Goal: Task Accomplishment & Management: Use online tool/utility

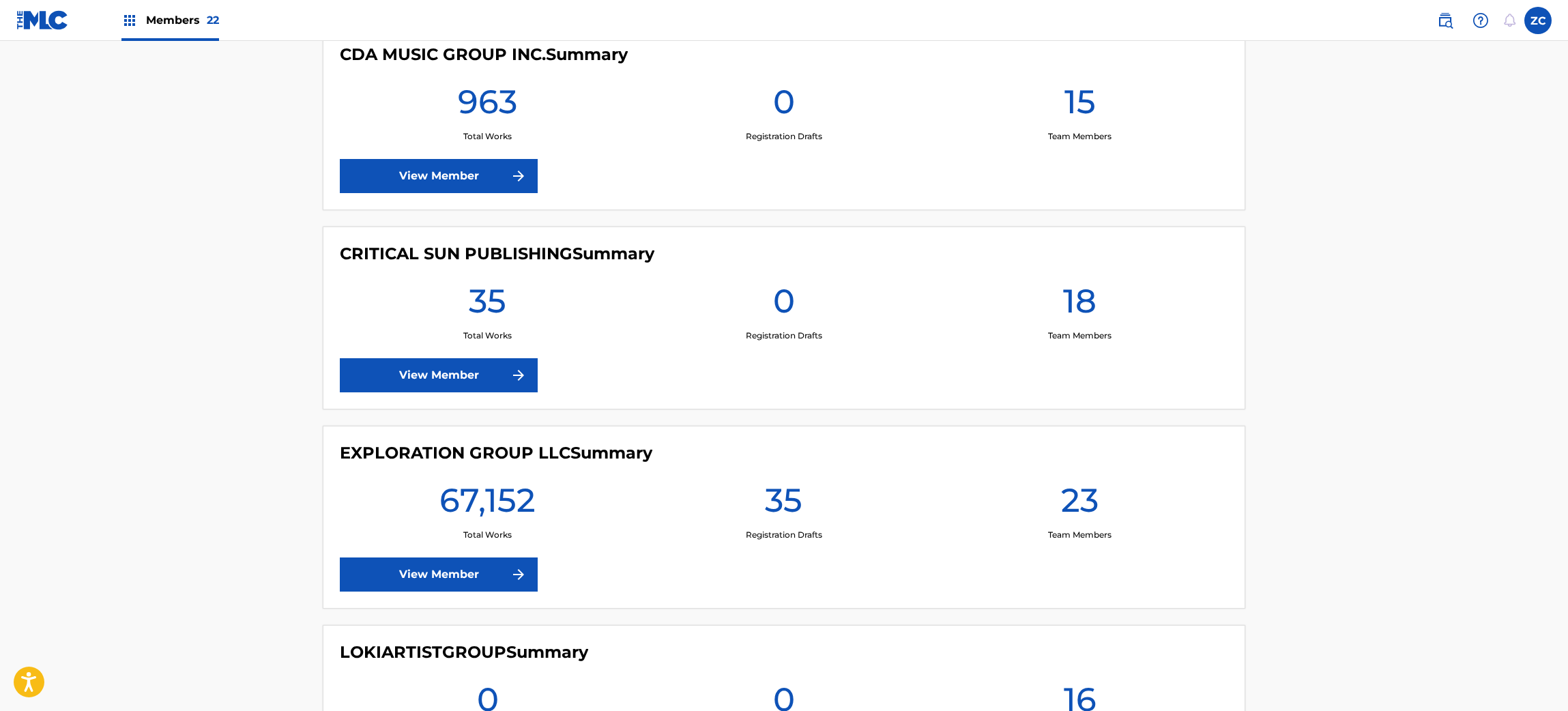
scroll to position [2006, 0]
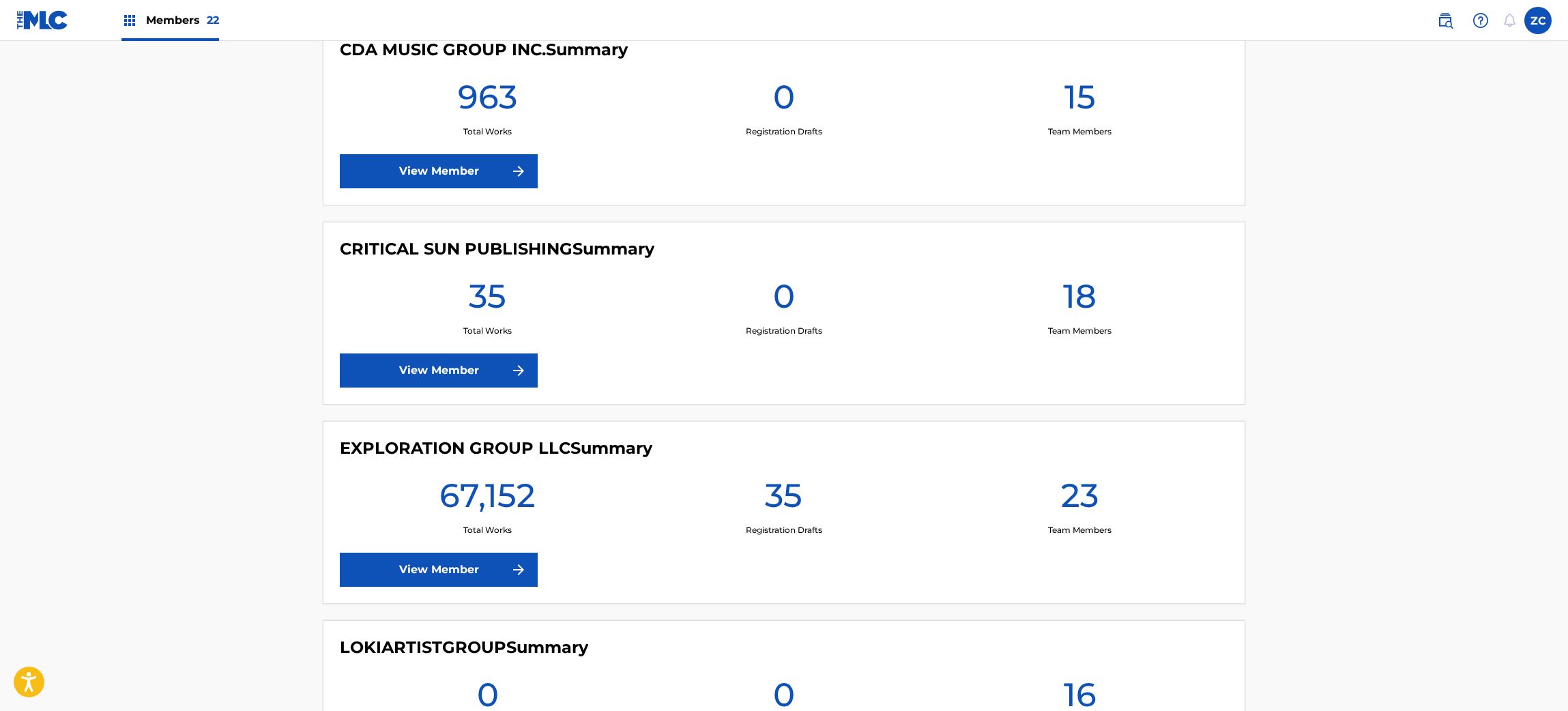
click at [432, 570] on link "View Member" at bounding box center [438, 570] width 198 height 34
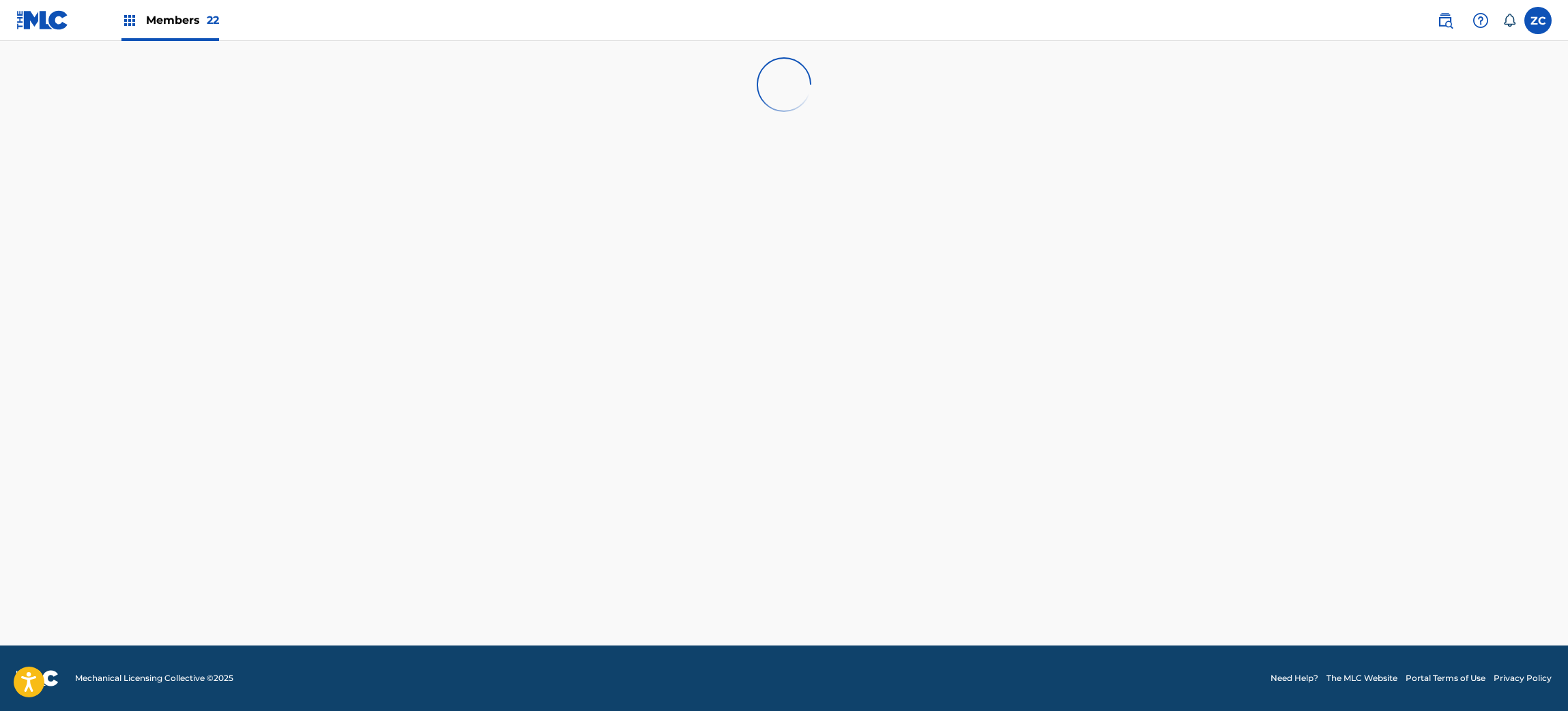
click at [866, 673] on footer "Mechanical Licensing Collective © 2025 Need Help? The MLC Website Portal Terms …" at bounding box center [784, 678] width 1568 height 66
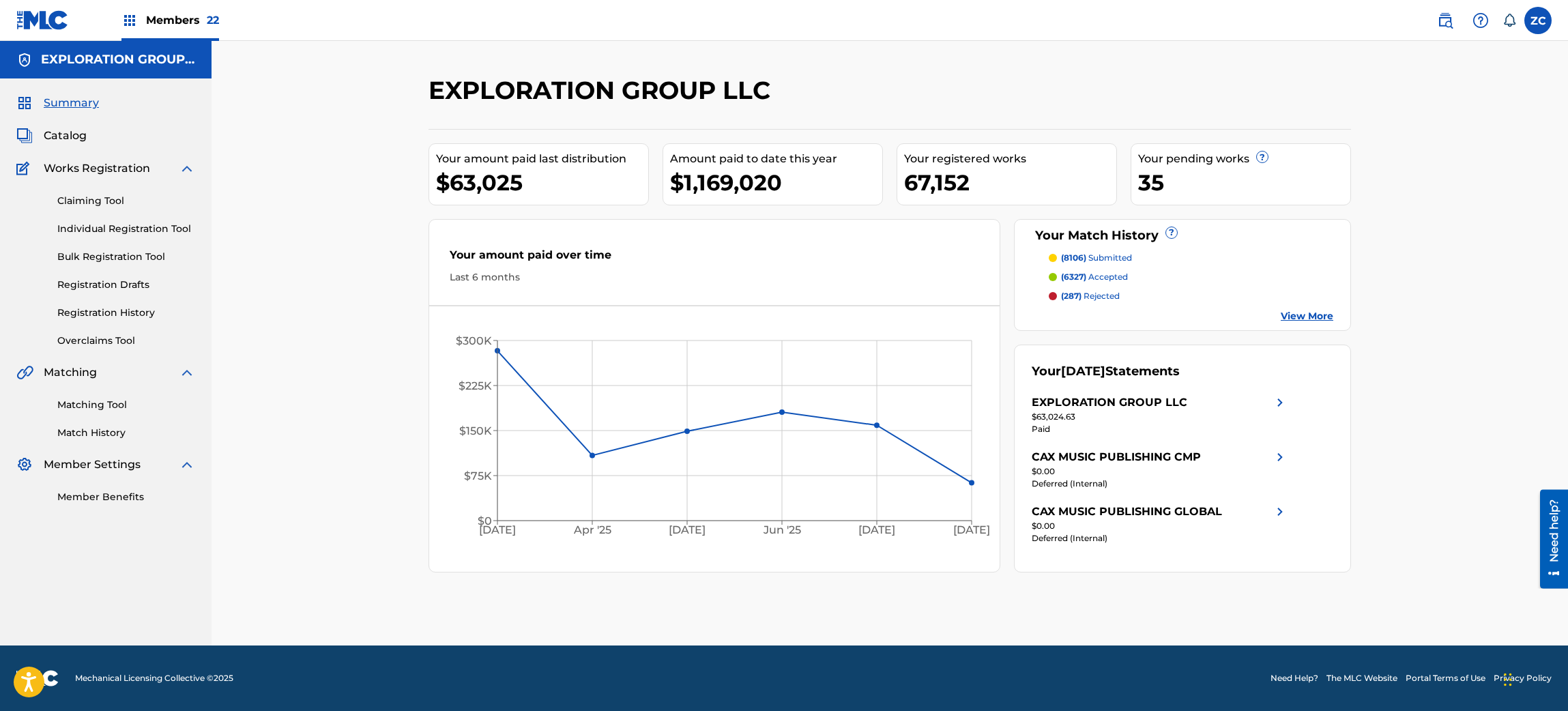
click at [73, 405] on link "Matching Tool" at bounding box center [126, 405] width 138 height 14
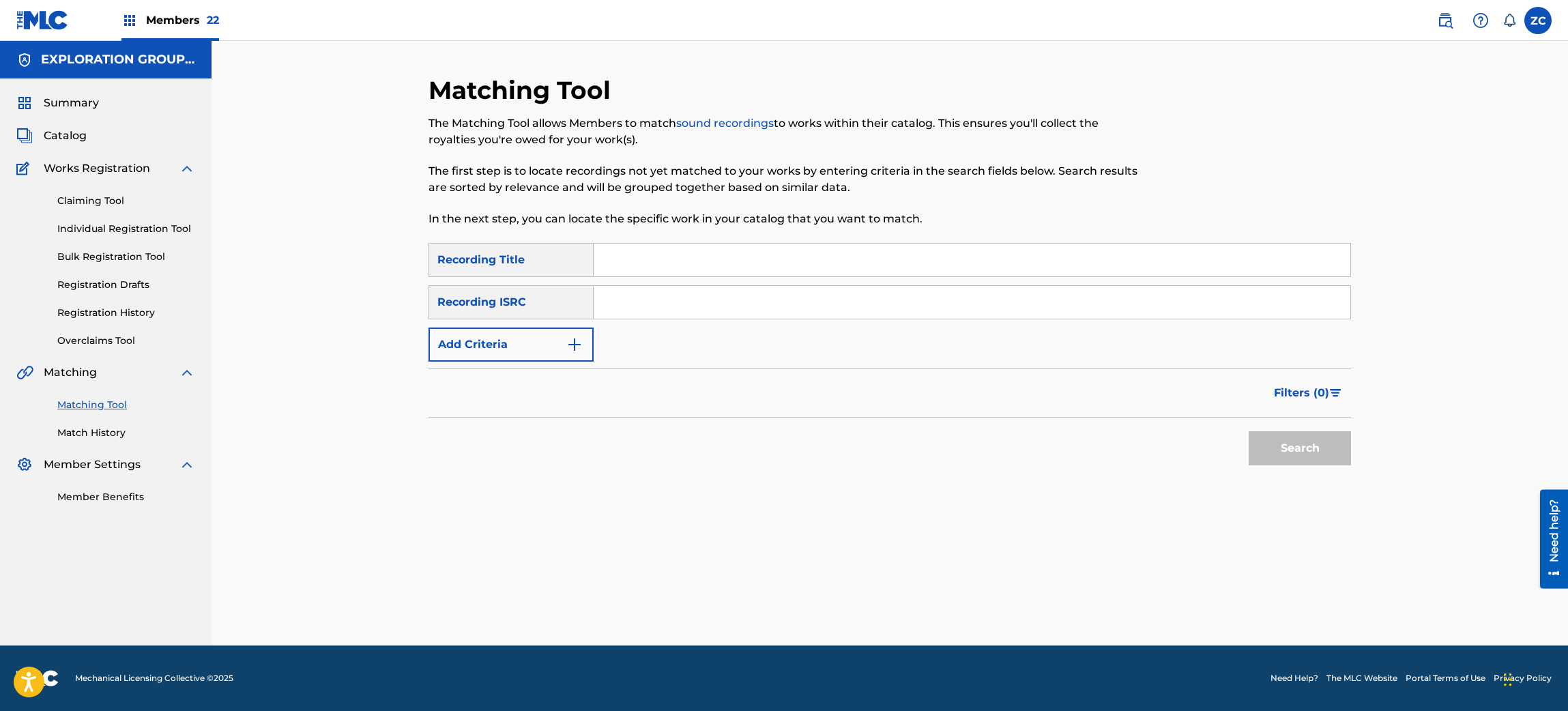
click at [687, 308] on input "Search Form" at bounding box center [972, 303] width 757 height 33
paste input "JPF302200041"
type input "JPF302200041"
click at [1295, 449] on button "Search" at bounding box center [1299, 448] width 102 height 34
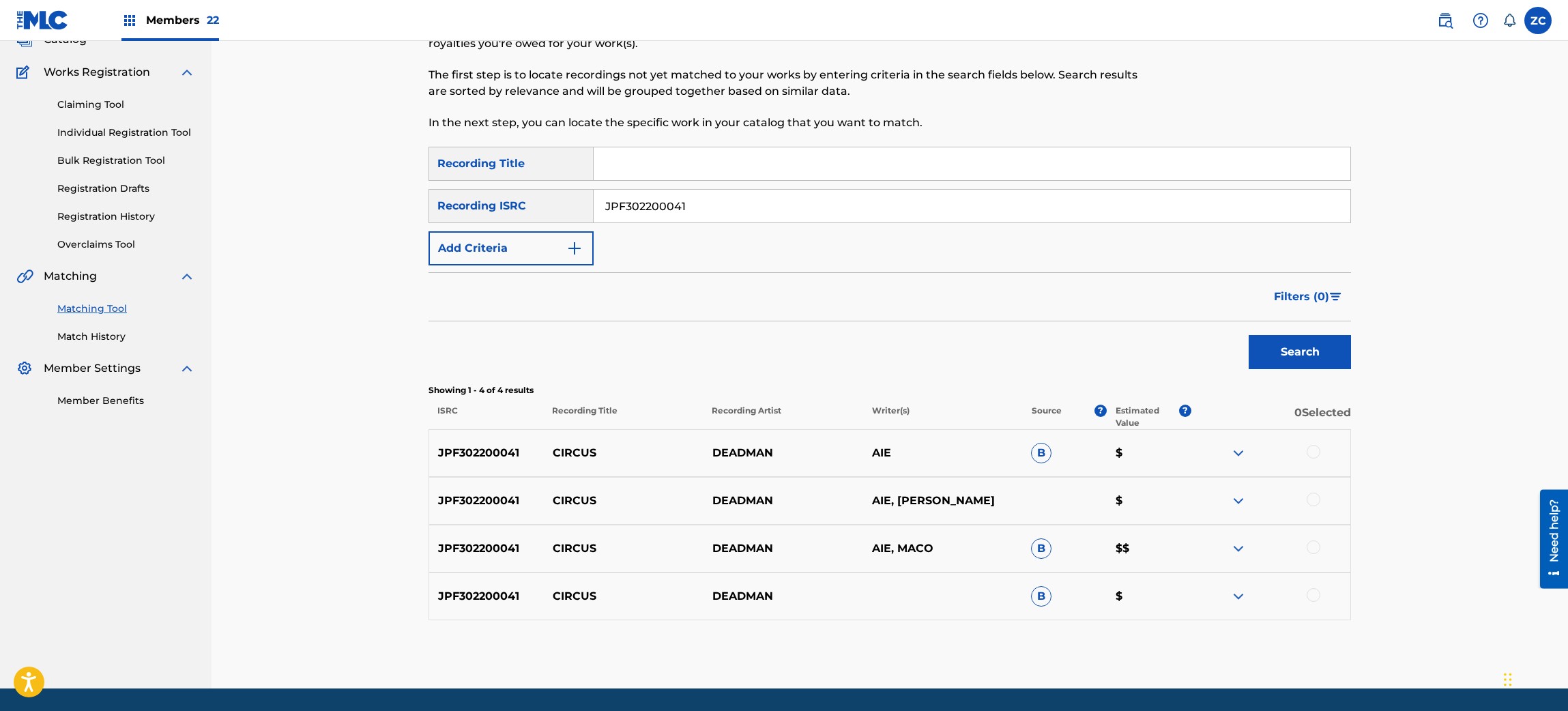
scroll to position [138, 0]
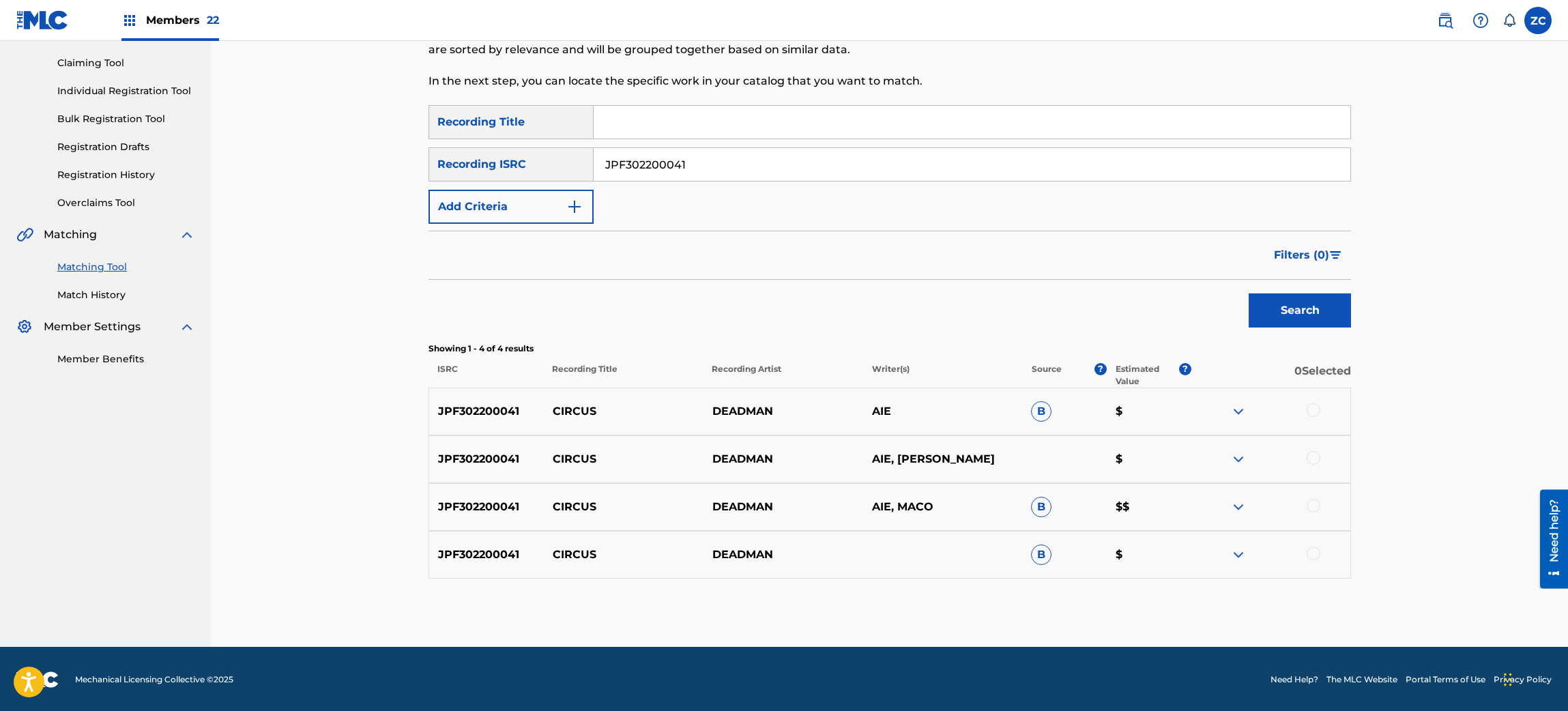
click at [1310, 411] on div at bounding box center [1313, 410] width 14 height 14
click at [1308, 458] on div at bounding box center [1313, 458] width 14 height 14
click at [1312, 506] on div at bounding box center [1313, 505] width 14 height 14
click at [1309, 557] on div at bounding box center [1313, 553] width 14 height 14
click at [972, 610] on button "Match 4 Groups" at bounding box center [958, 600] width 151 height 34
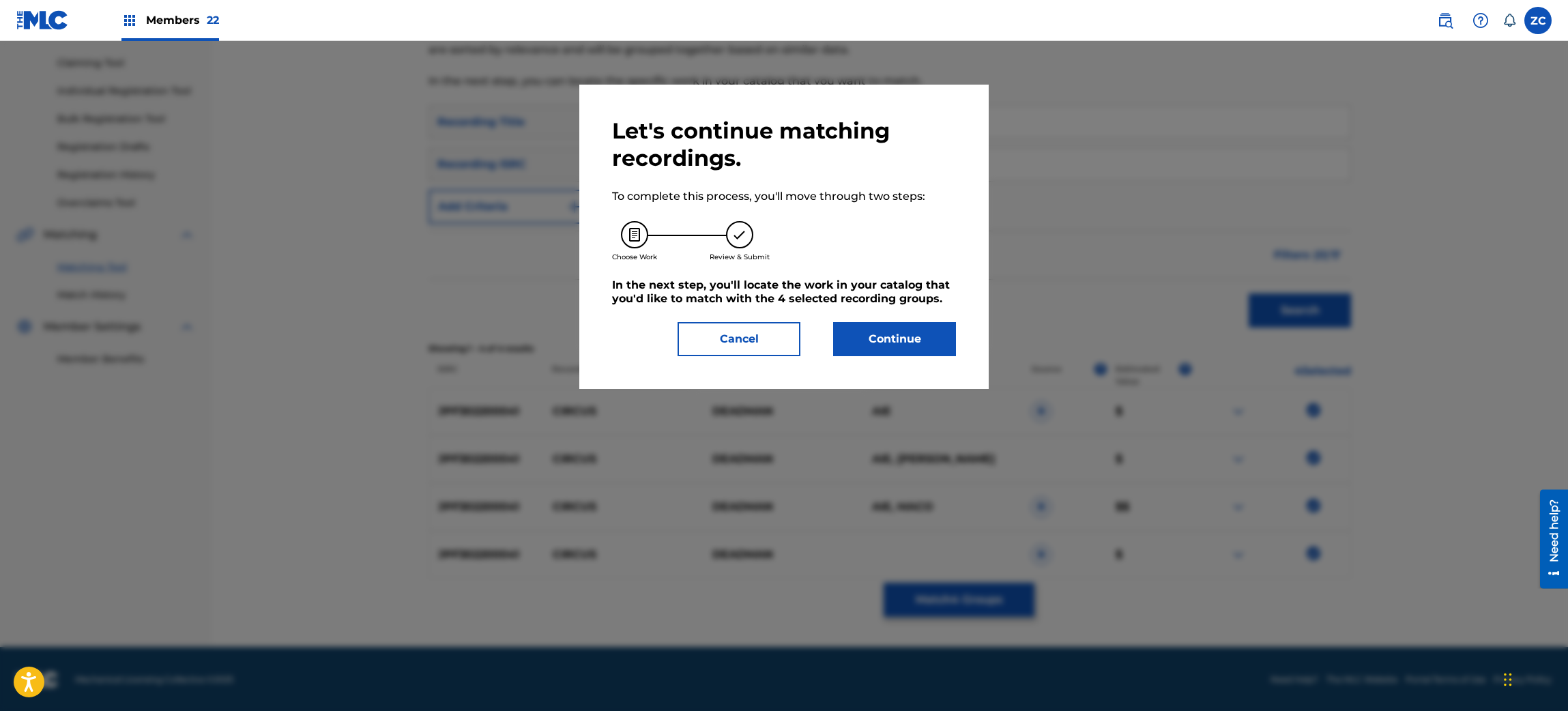
click at [931, 328] on button "Continue" at bounding box center [894, 339] width 123 height 34
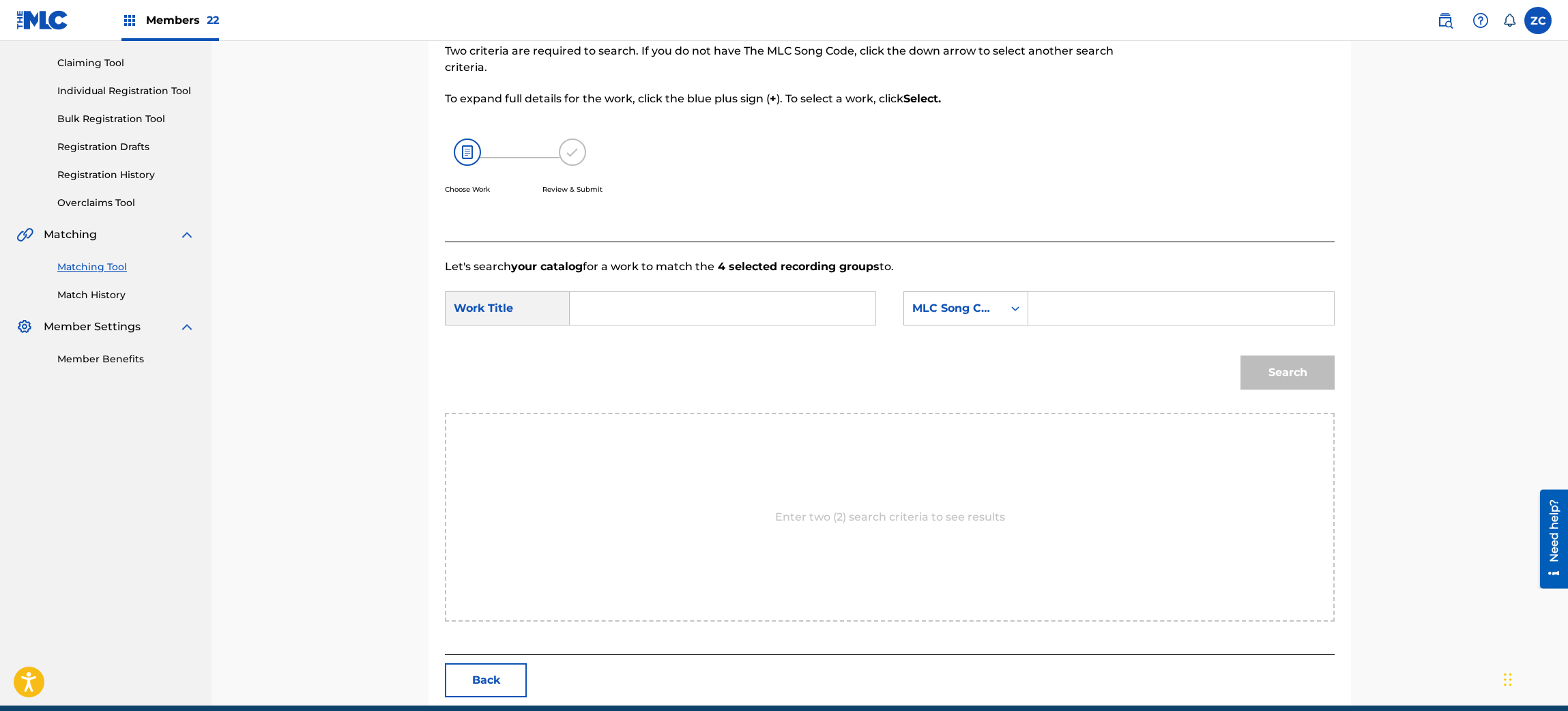
click at [763, 294] on input "Search Form" at bounding box center [722, 308] width 283 height 33
paste input "Circus CI9N1G"
click at [665, 292] on input "Circus CI9N1G" at bounding box center [722, 308] width 283 height 33
type input "Circus"
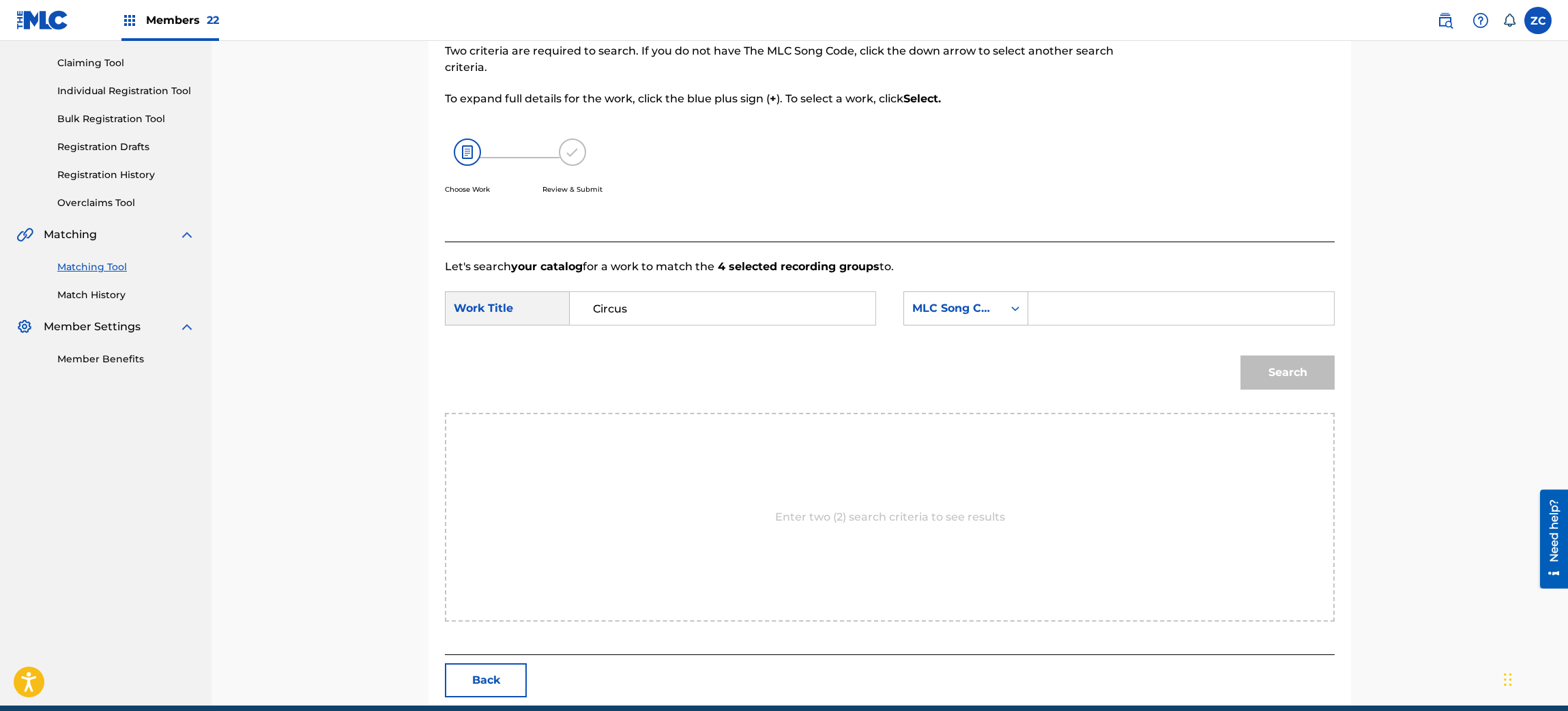
click at [1058, 293] on input "Search Form" at bounding box center [1181, 308] width 283 height 33
paste input "CI9N1G"
type input "CI9N1G"
click at [1255, 371] on button "Search" at bounding box center [1288, 373] width 94 height 34
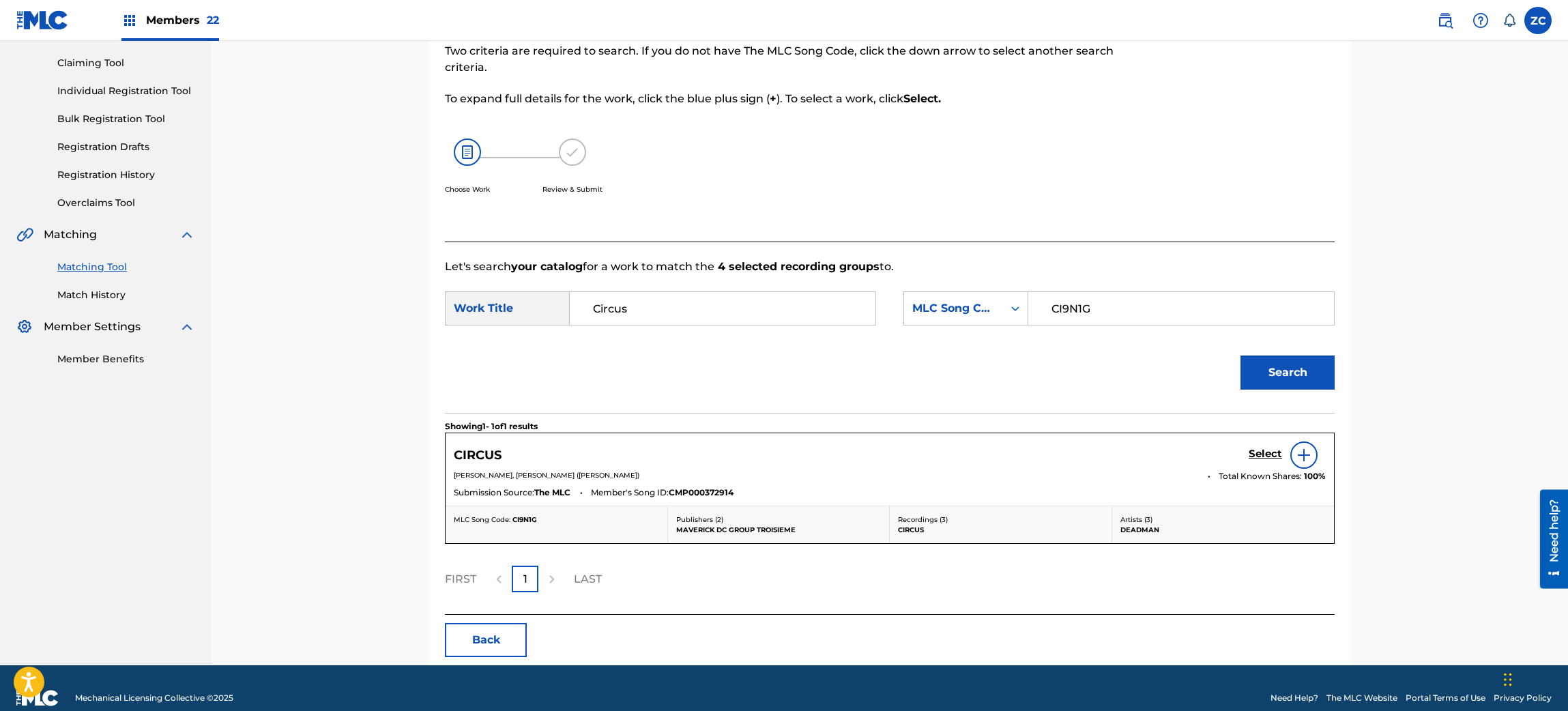
click at [1266, 458] on h5 "Select" at bounding box center [1265, 454] width 34 height 13
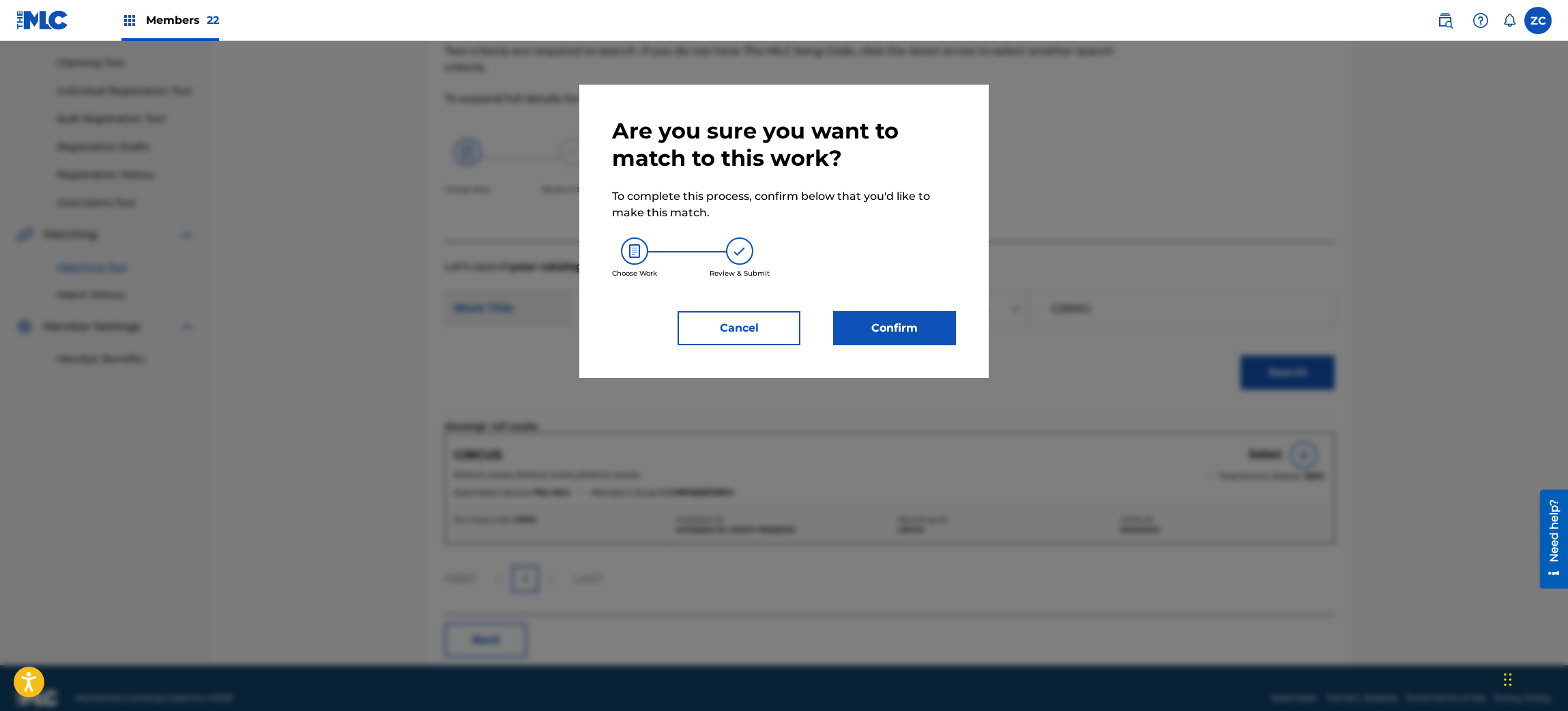
click at [903, 326] on button "Confirm" at bounding box center [894, 328] width 123 height 34
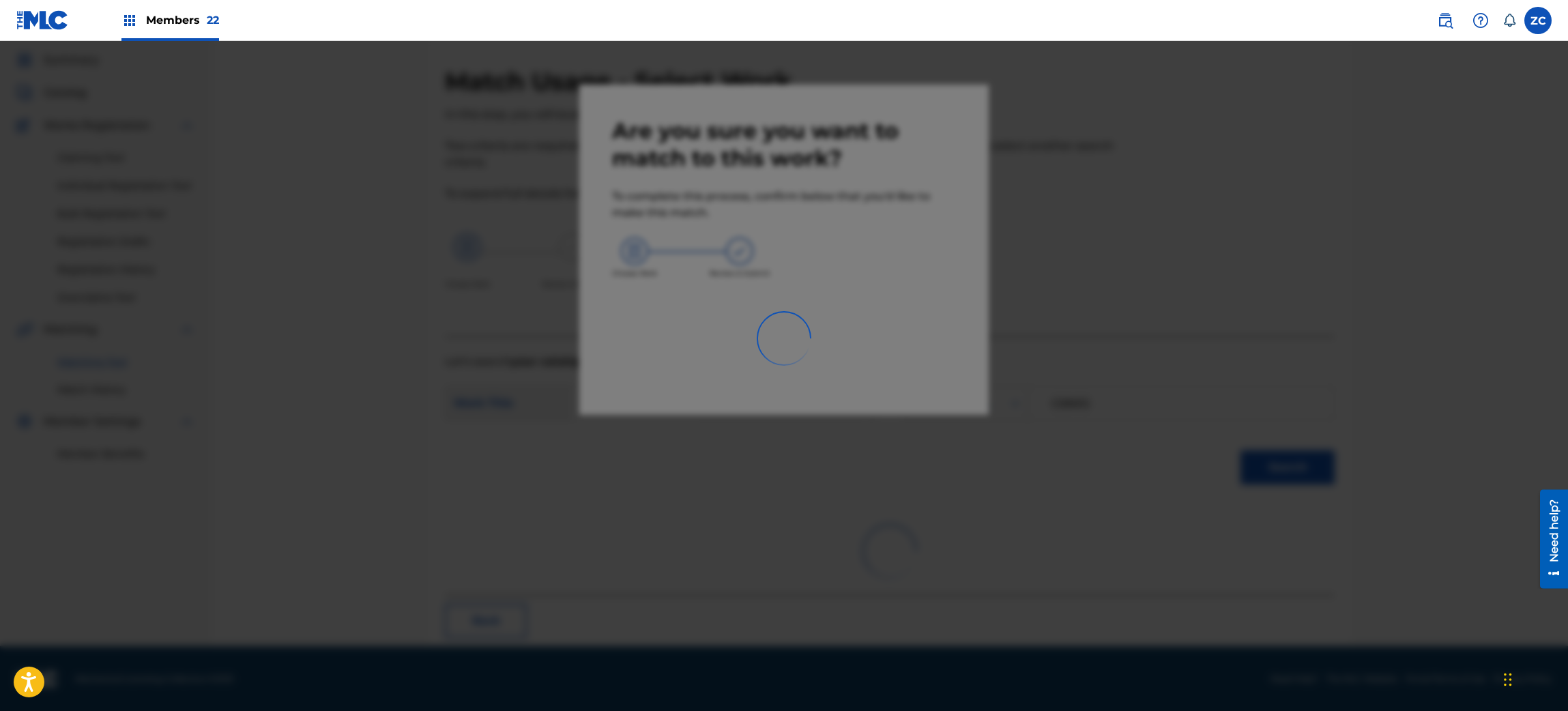
scroll to position [18, 0]
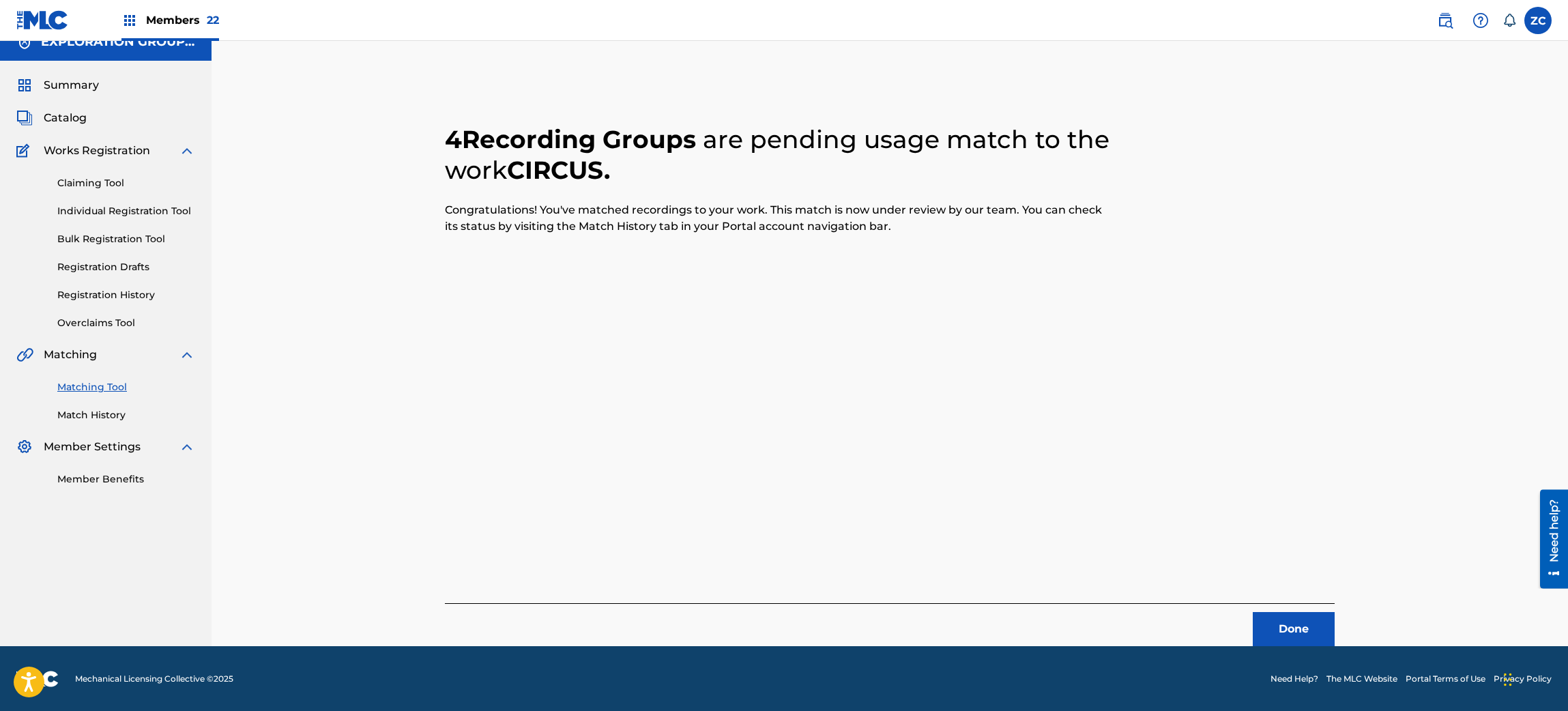
click at [1309, 630] on button "Done" at bounding box center [1293, 630] width 82 height 34
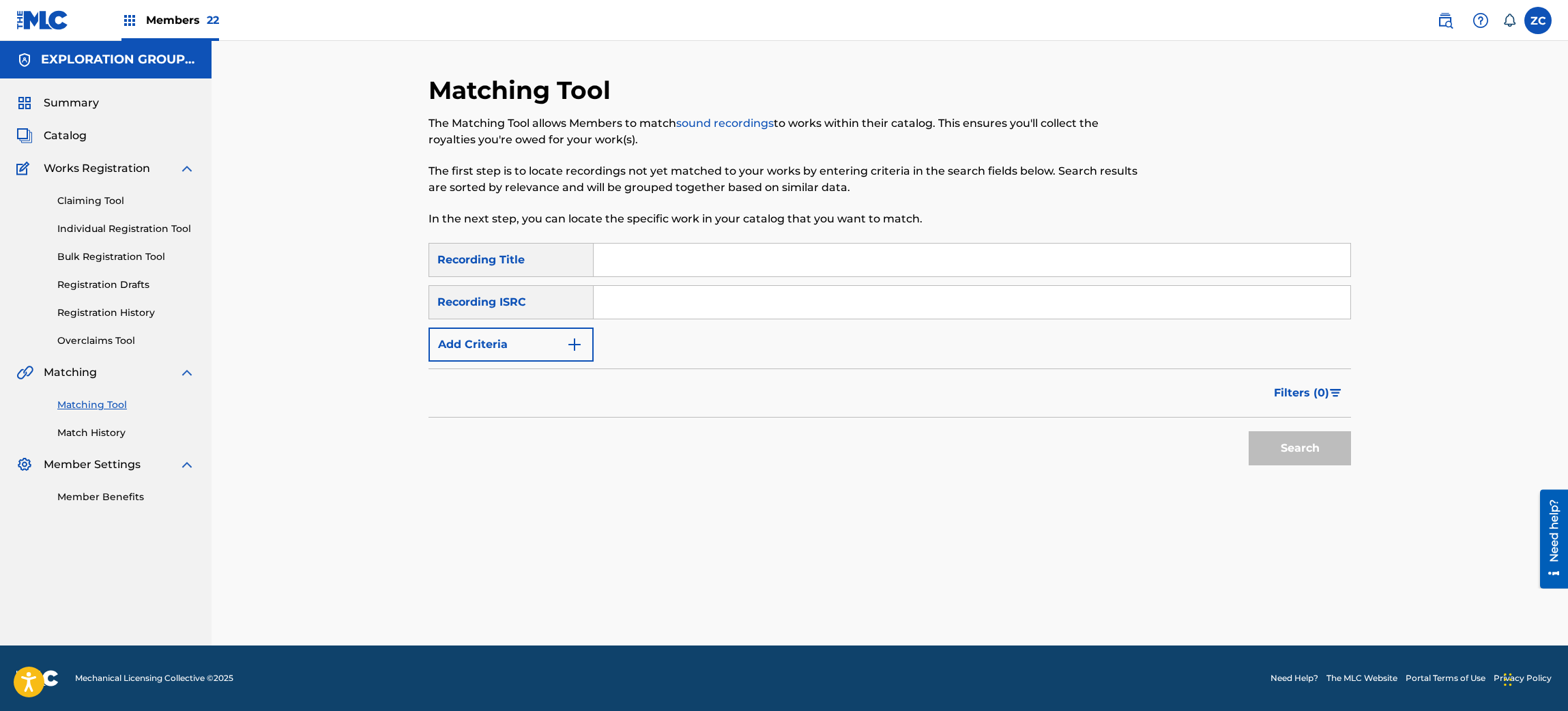
click at [764, 303] on input "Search Form" at bounding box center [972, 303] width 757 height 33
paste input "JPF302200039"
type input "JPF302200039"
click at [1284, 458] on button "Search" at bounding box center [1299, 448] width 102 height 34
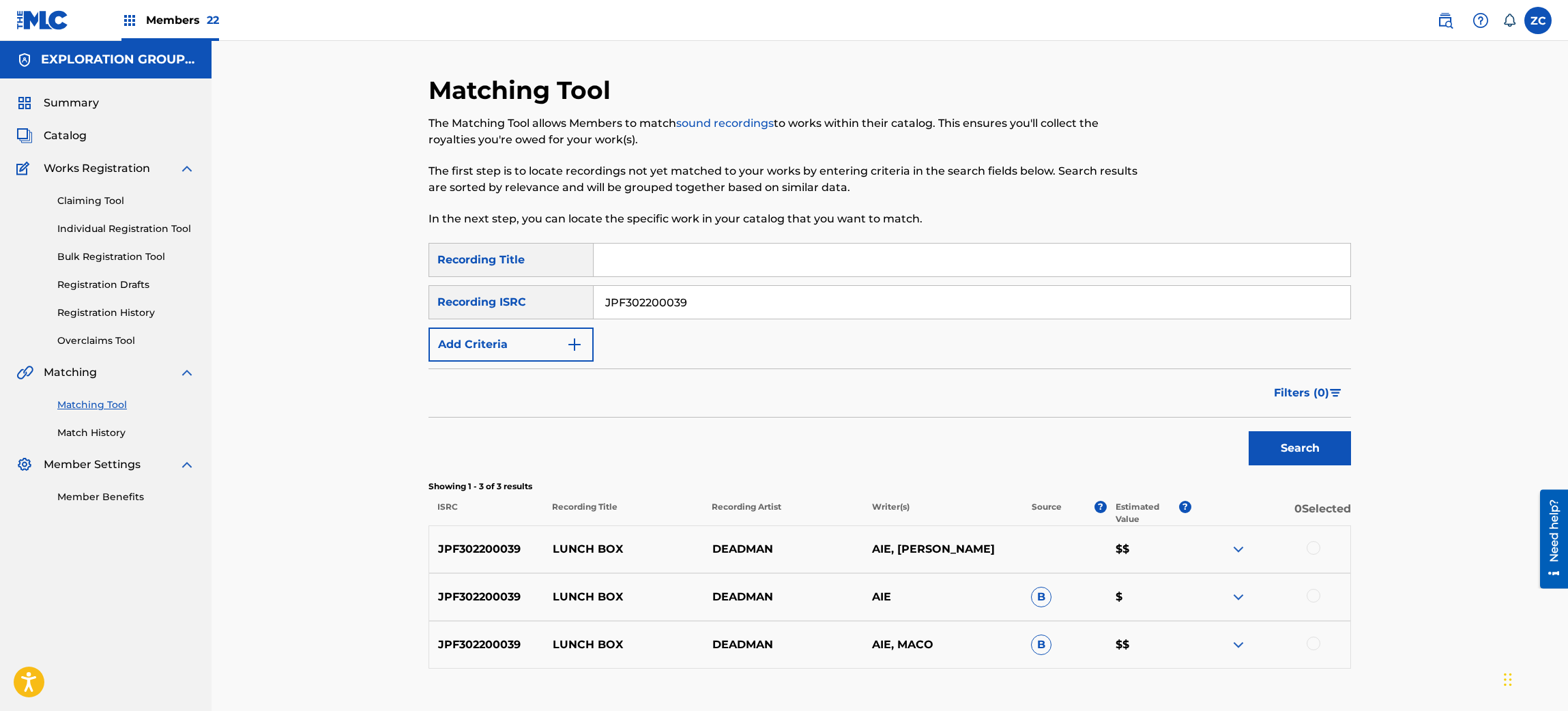
click at [1312, 550] on div at bounding box center [1313, 548] width 14 height 14
click at [1312, 593] on div at bounding box center [1313, 595] width 14 height 14
click at [1312, 640] on div at bounding box center [1313, 643] width 14 height 14
click at [954, 600] on button "Match 3 Groups" at bounding box center [958, 600] width 151 height 34
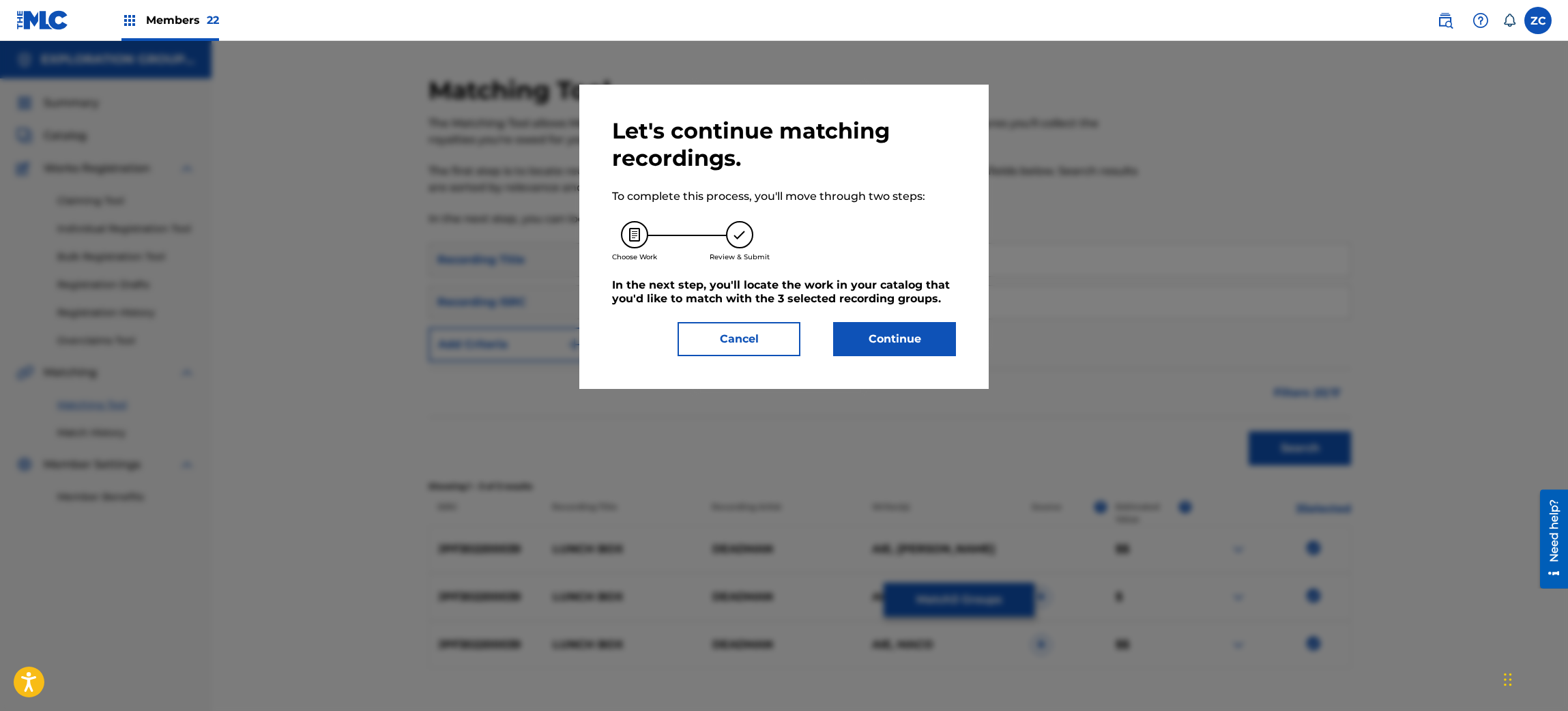
click at [919, 322] on button "Continue" at bounding box center [894, 339] width 123 height 34
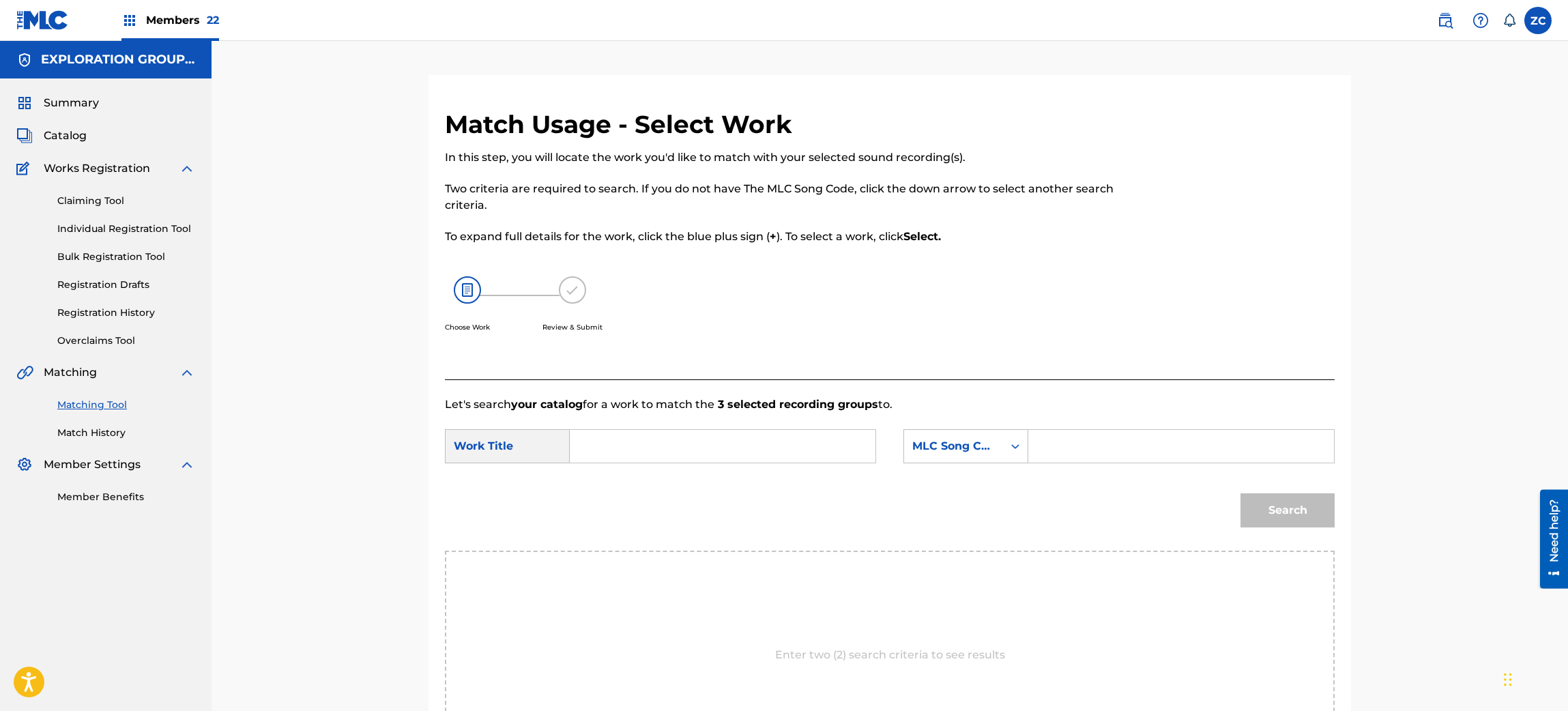
click at [693, 430] on input "Search Form" at bounding box center [722, 446] width 283 height 33
paste input "Lunch Box LT5DFN"
click at [677, 436] on input "Lunch Box LT5DFN" at bounding box center [722, 446] width 283 height 33
type input "Lunch Box"
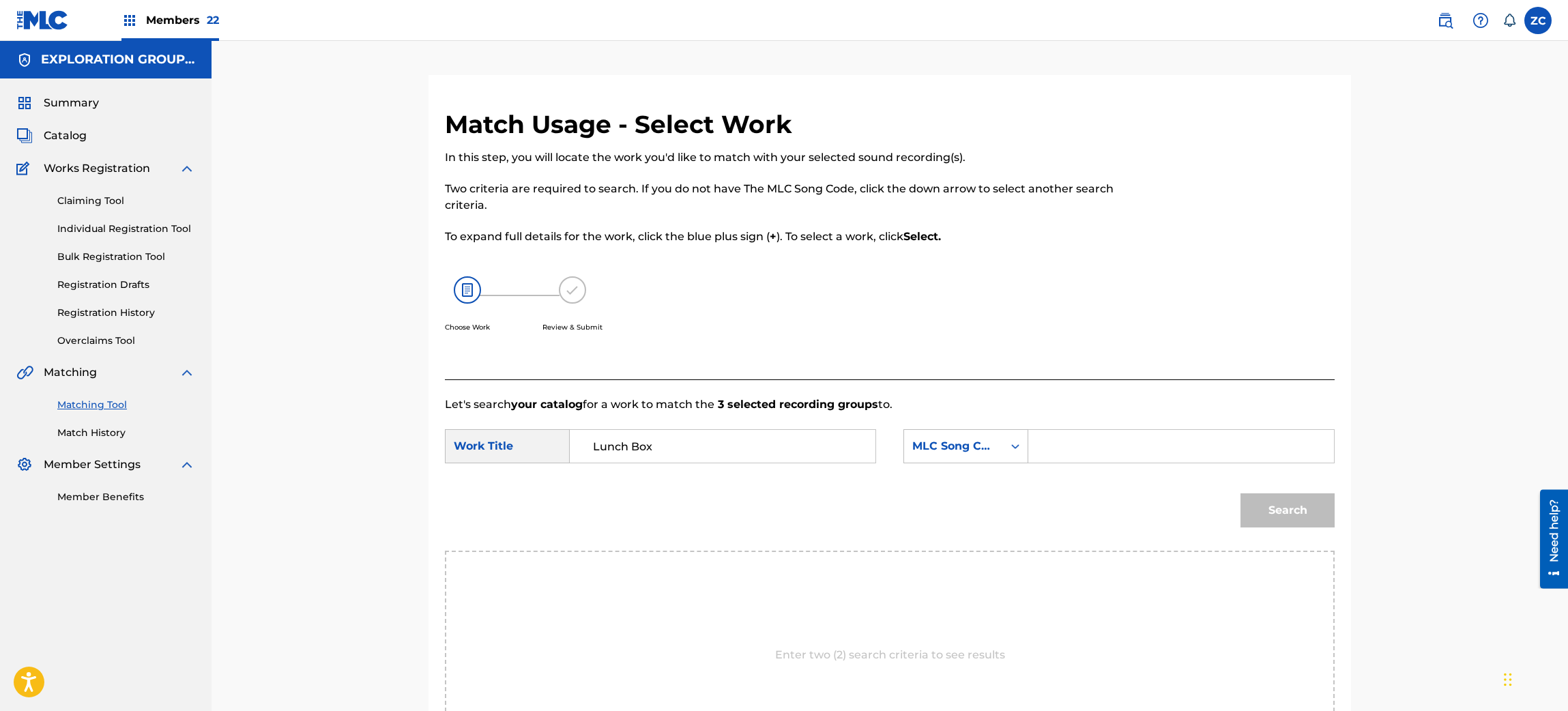
click at [1092, 436] on input "Search Form" at bounding box center [1181, 446] width 283 height 33
paste input "LT5DFN"
type input "LT5DFN"
click at [1292, 498] on button "Search" at bounding box center [1288, 510] width 94 height 34
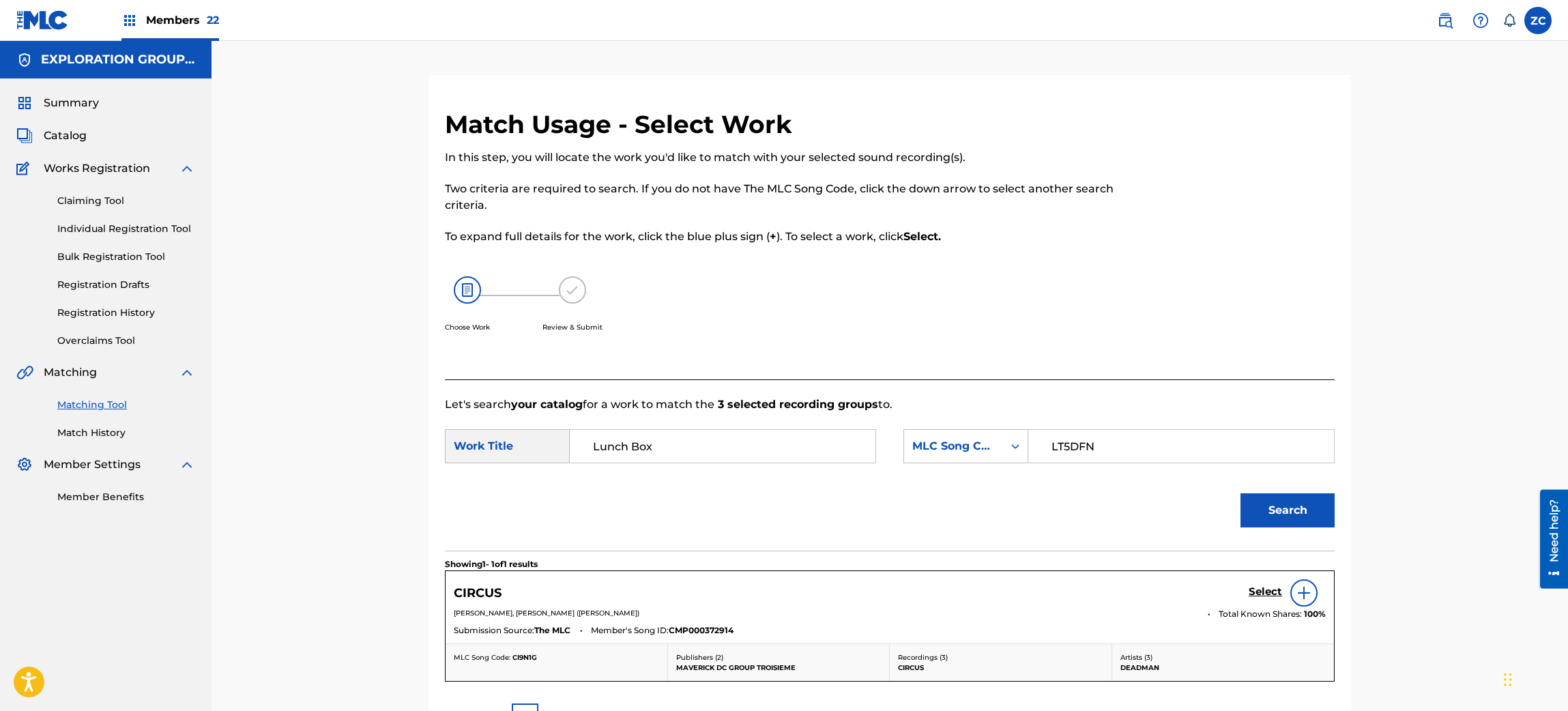
click at [1262, 593] on h5 "Select" at bounding box center [1265, 592] width 34 height 13
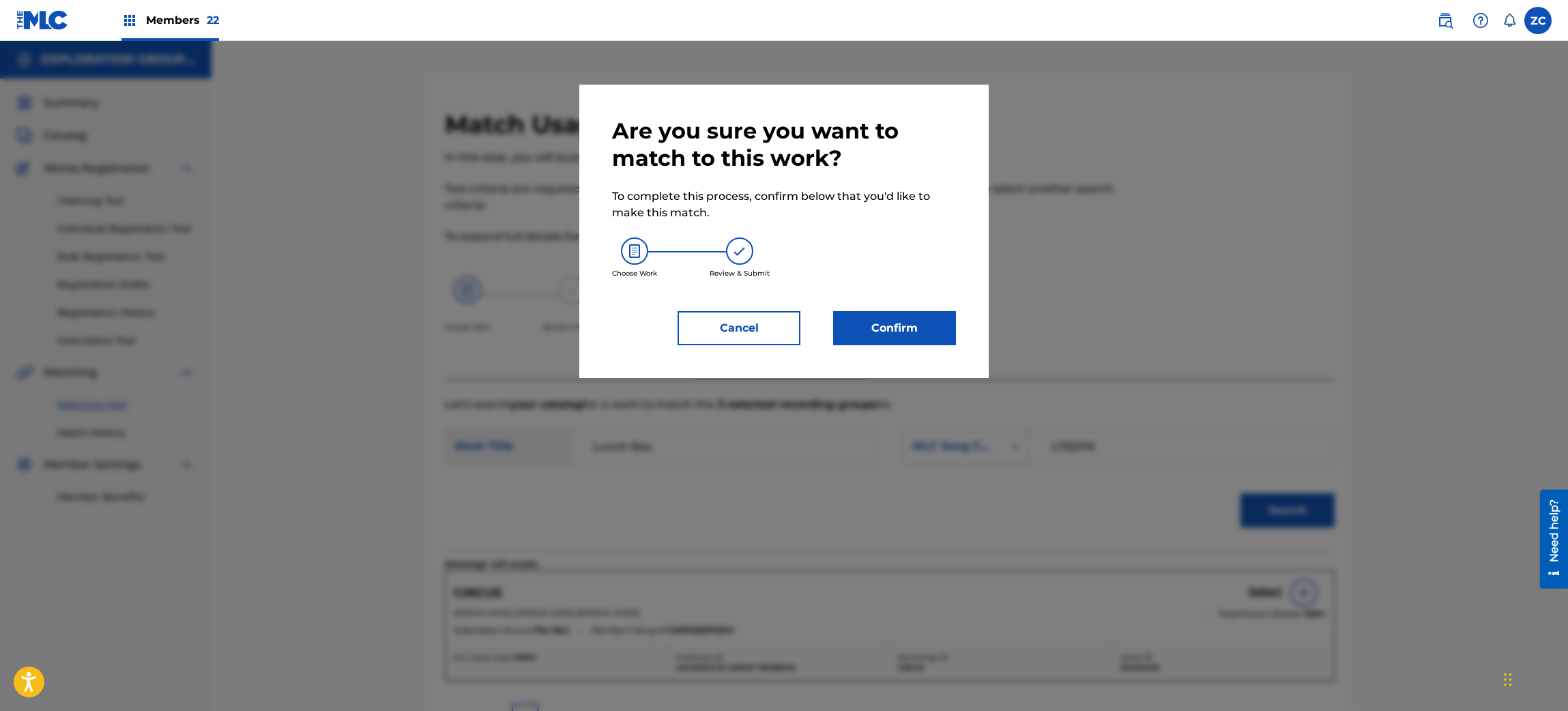
click at [915, 334] on button "Confirm" at bounding box center [894, 328] width 123 height 34
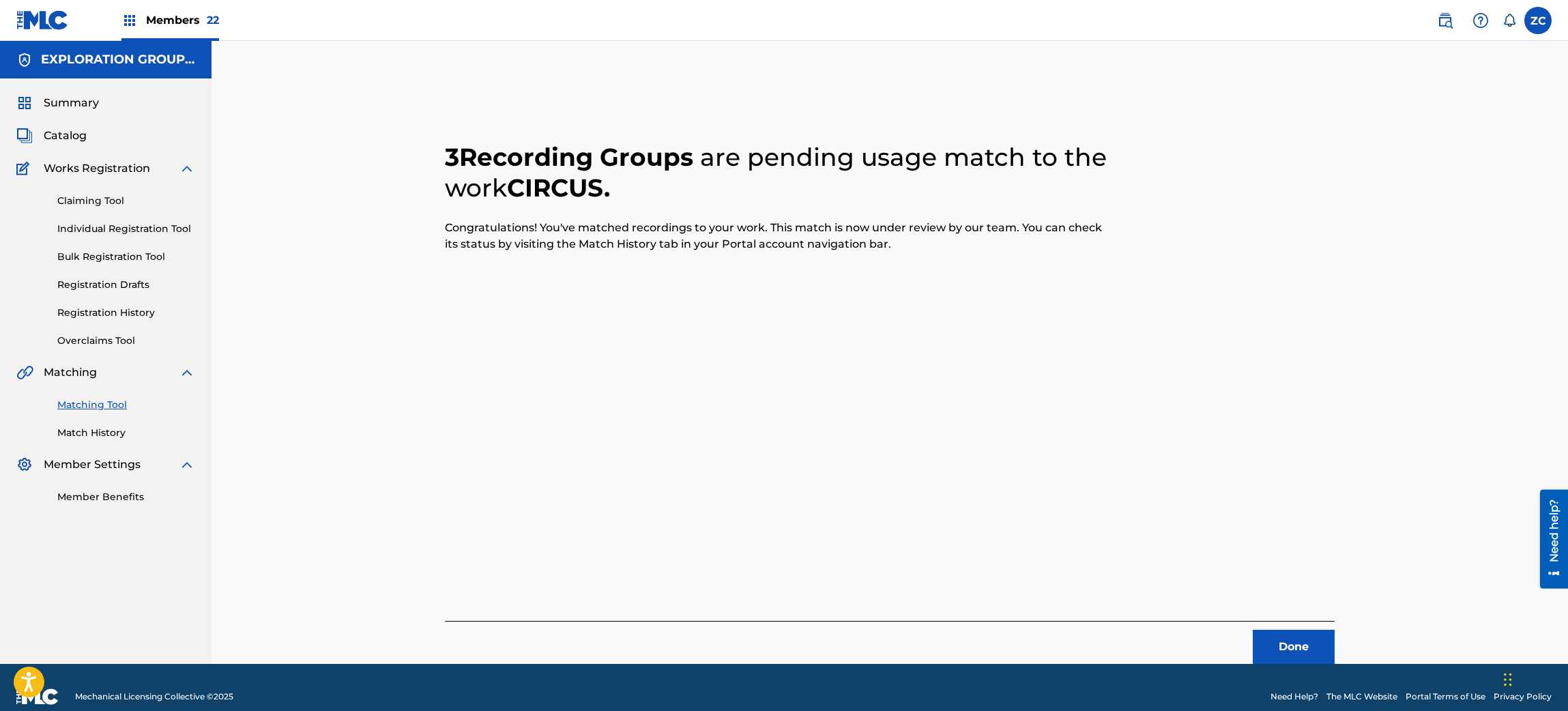
click at [1311, 643] on button "Done" at bounding box center [1293, 647] width 82 height 34
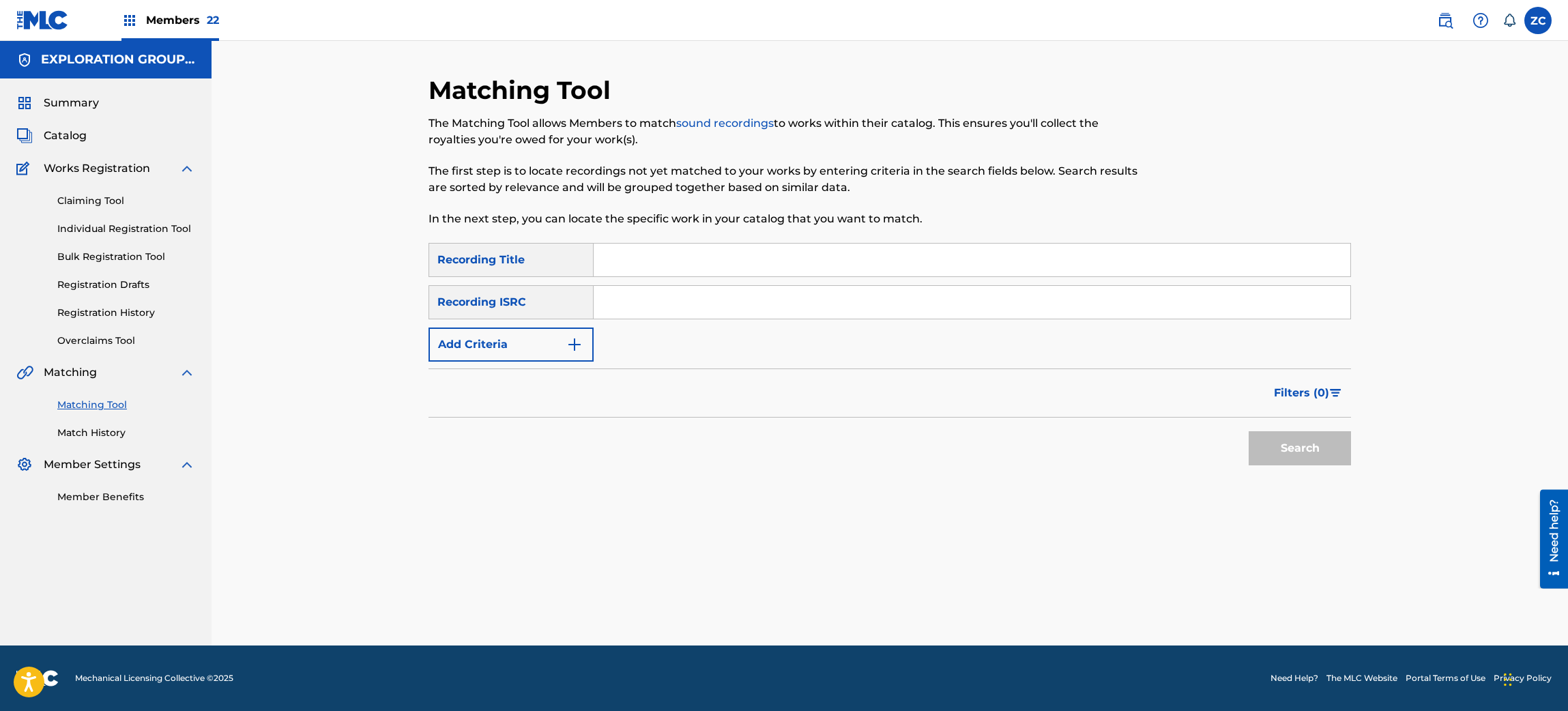
click at [772, 305] on input "Search Form" at bounding box center [972, 303] width 757 height 33
paste input "JPF302200040"
type input "JPF302200040"
click at [1294, 450] on button "Search" at bounding box center [1299, 448] width 102 height 34
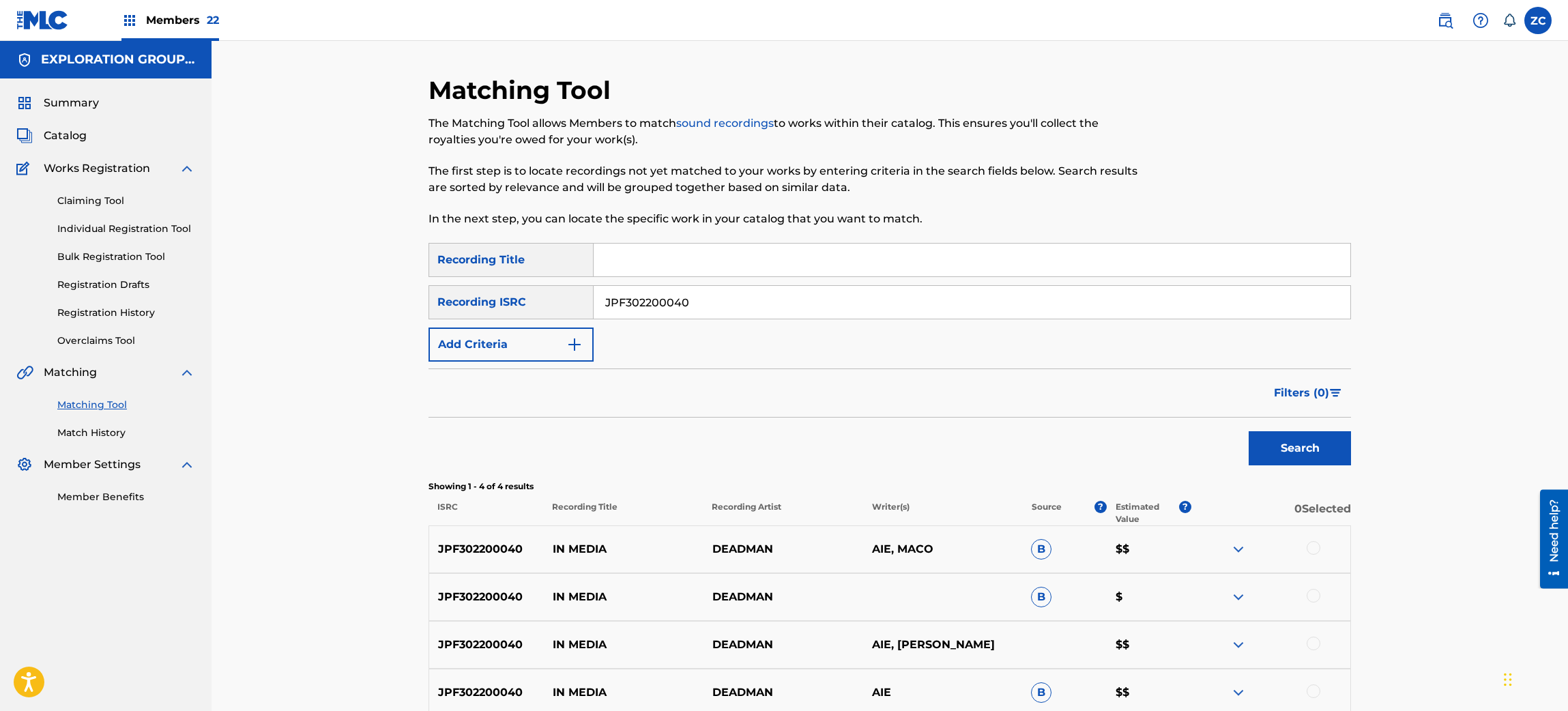
click at [1497, 420] on div "Matching Tool The Matching Tool allows Members to match sound recordings to wor…" at bounding box center [889, 413] width 1356 height 744
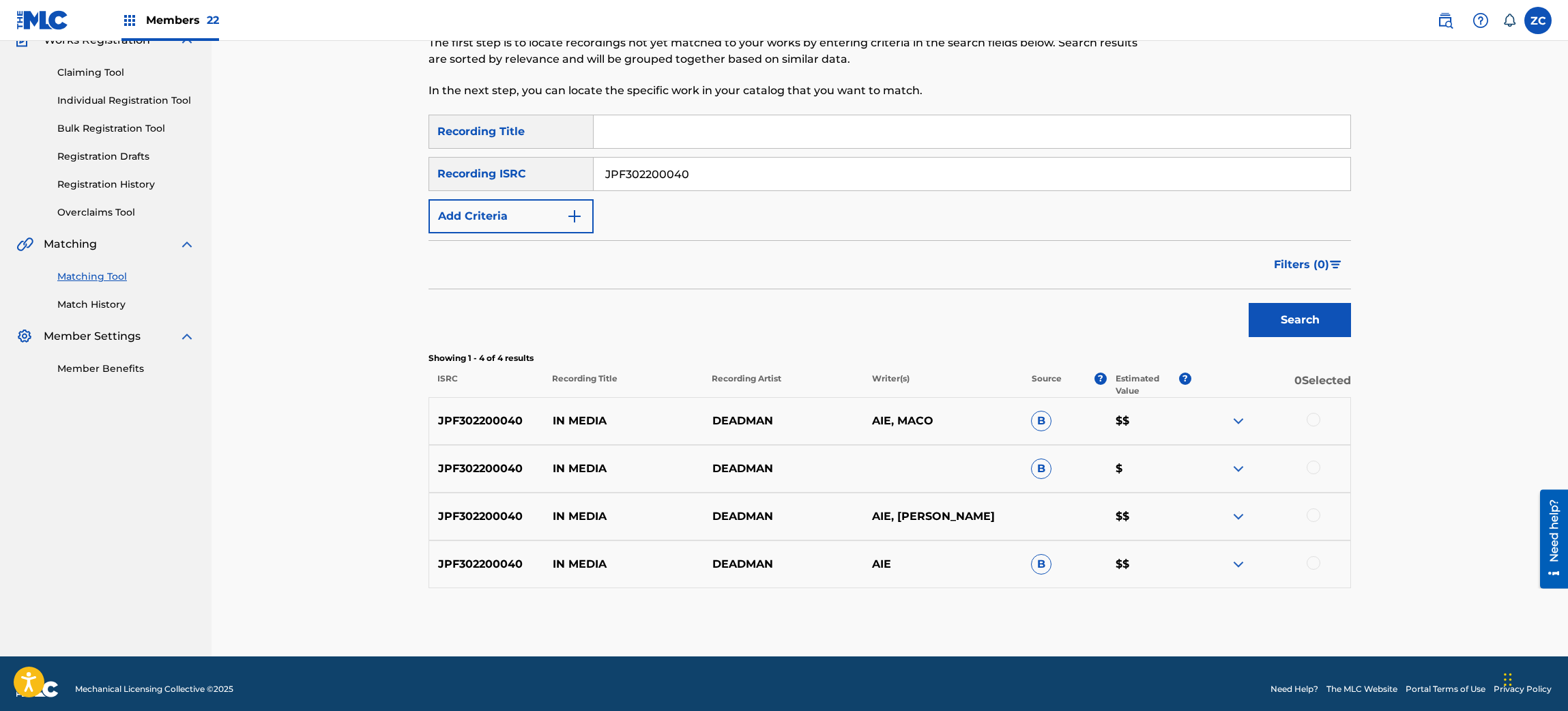
scroll to position [138, 0]
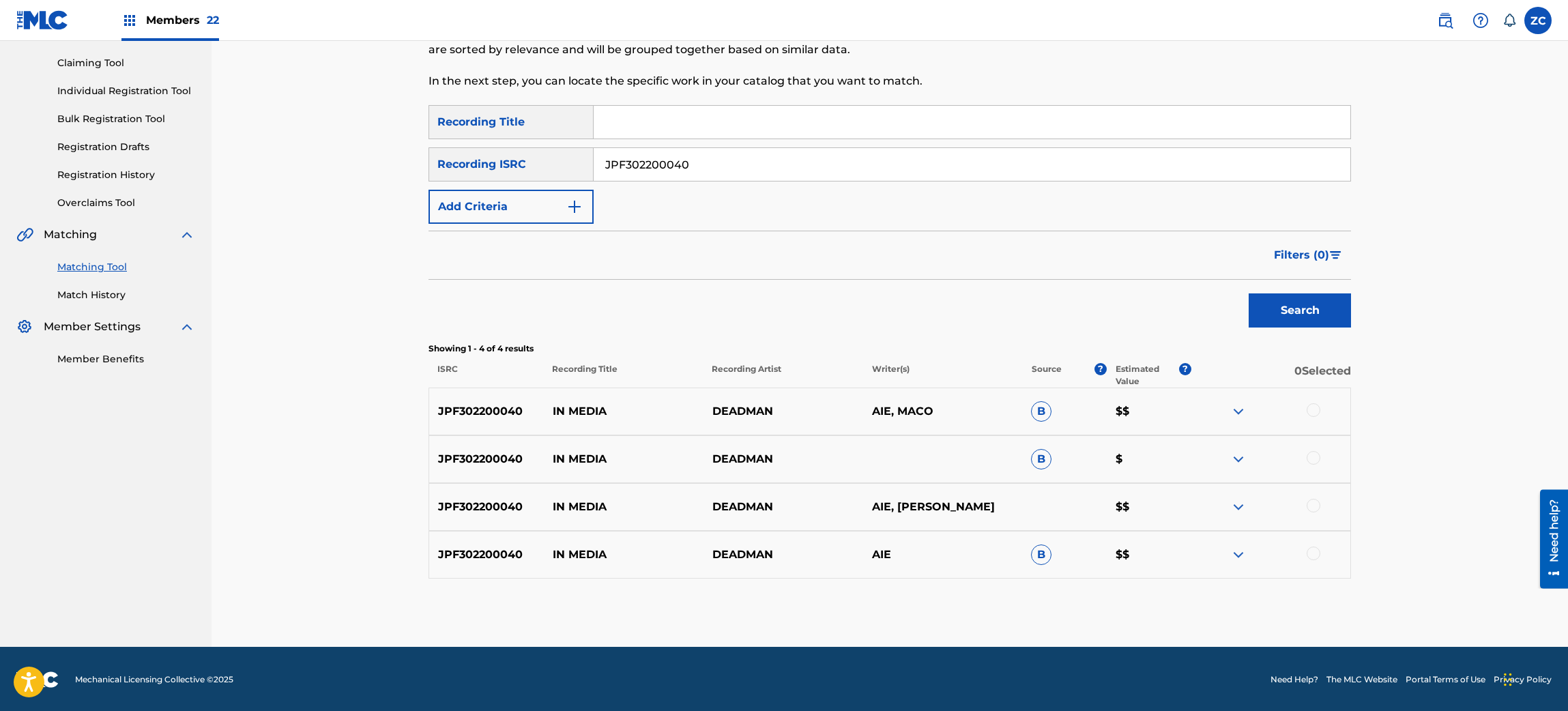
click at [1313, 410] on div at bounding box center [1313, 410] width 14 height 14
click at [1317, 456] on div at bounding box center [1313, 458] width 14 height 14
click at [1317, 509] on div at bounding box center [1313, 505] width 14 height 14
click at [1315, 555] on div at bounding box center [1313, 553] width 14 height 14
click at [969, 583] on button "Match 4 Groups" at bounding box center [958, 600] width 151 height 34
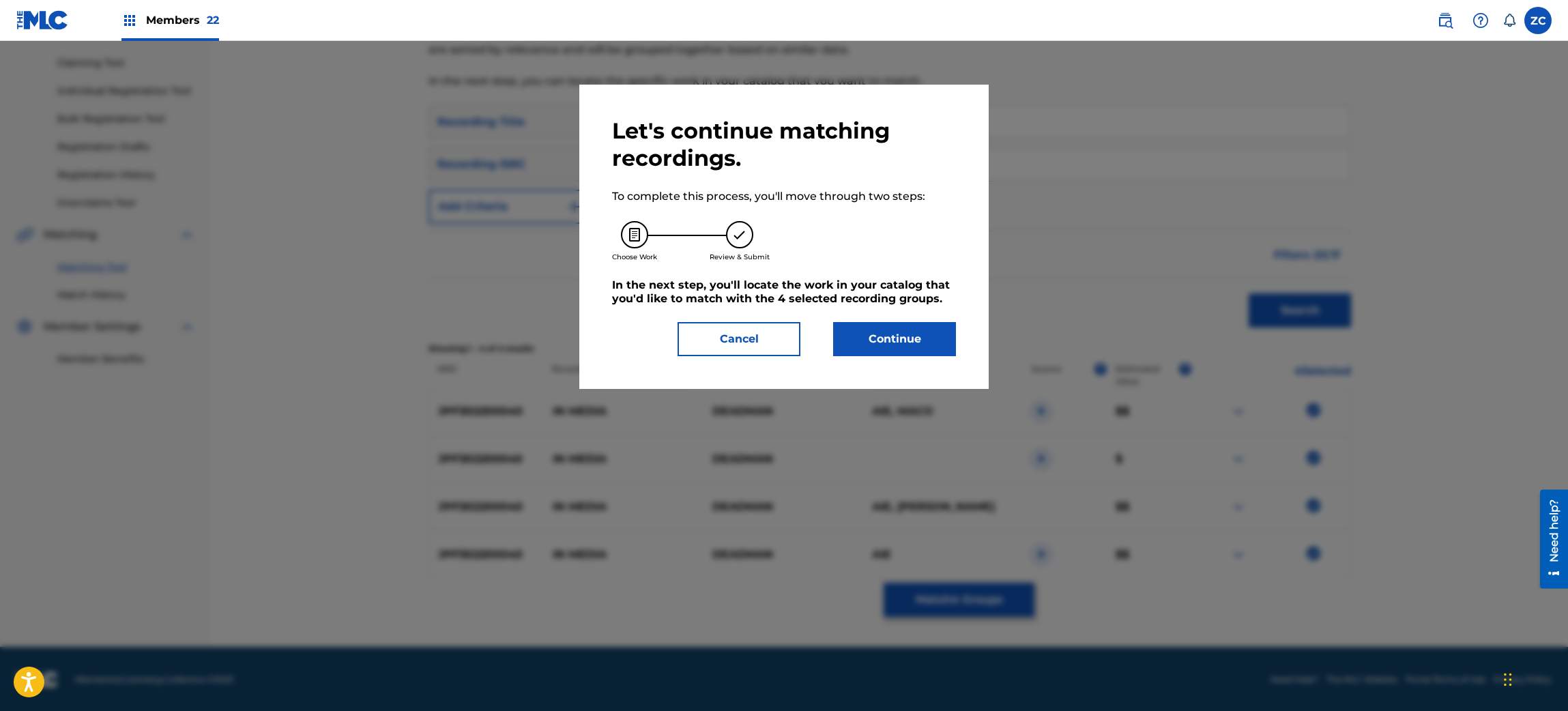
click at [939, 322] on button "Continue" at bounding box center [894, 339] width 123 height 34
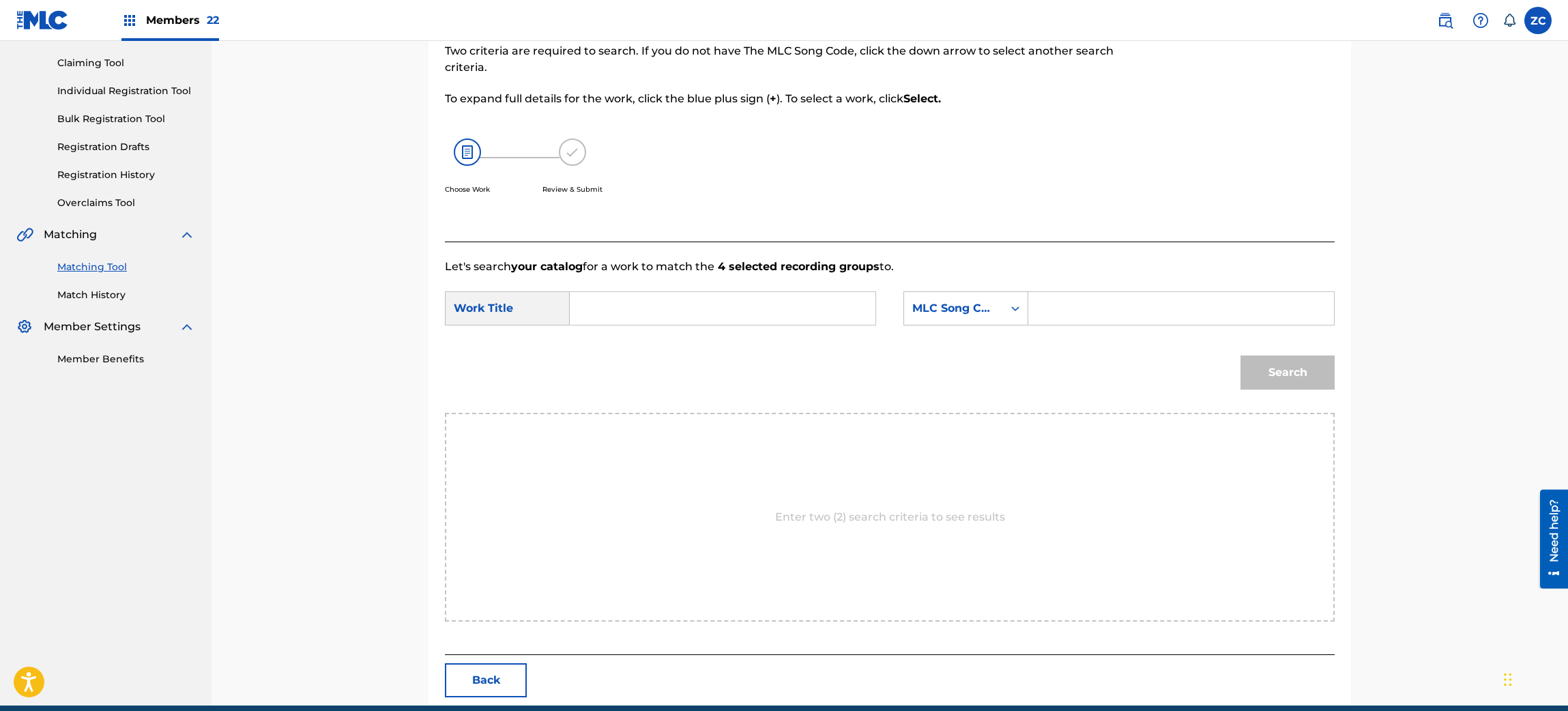
click at [851, 292] on input "Search Form" at bounding box center [722, 308] width 283 height 33
paste input "In Media I29LJA"
click at [678, 295] on input "In Media I29LJA" at bounding box center [722, 308] width 283 height 33
type input "In Media"
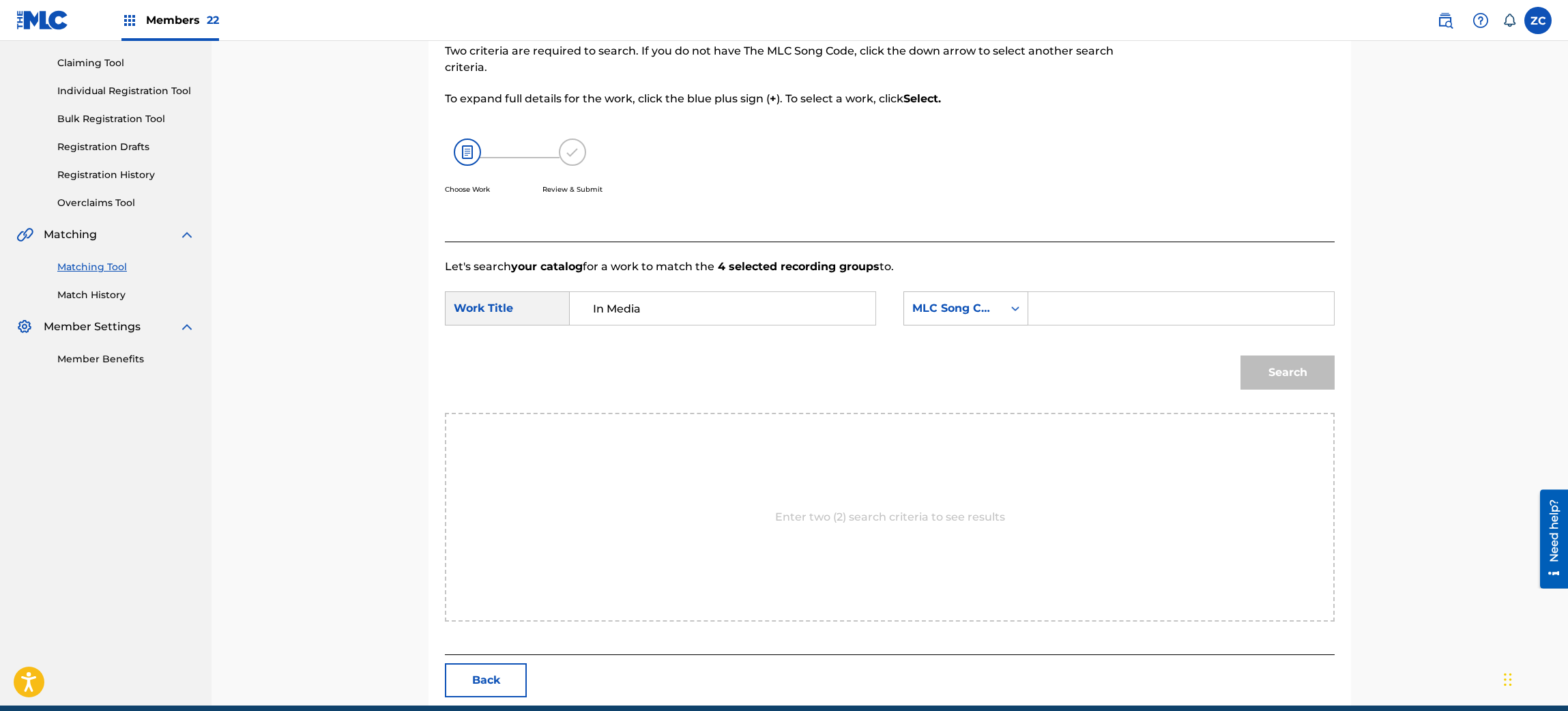
click at [1086, 292] on input "Search Form" at bounding box center [1181, 308] width 283 height 33
paste input "I29LJA"
type input "I29LJA"
click at [1287, 358] on button "Search" at bounding box center [1288, 373] width 94 height 34
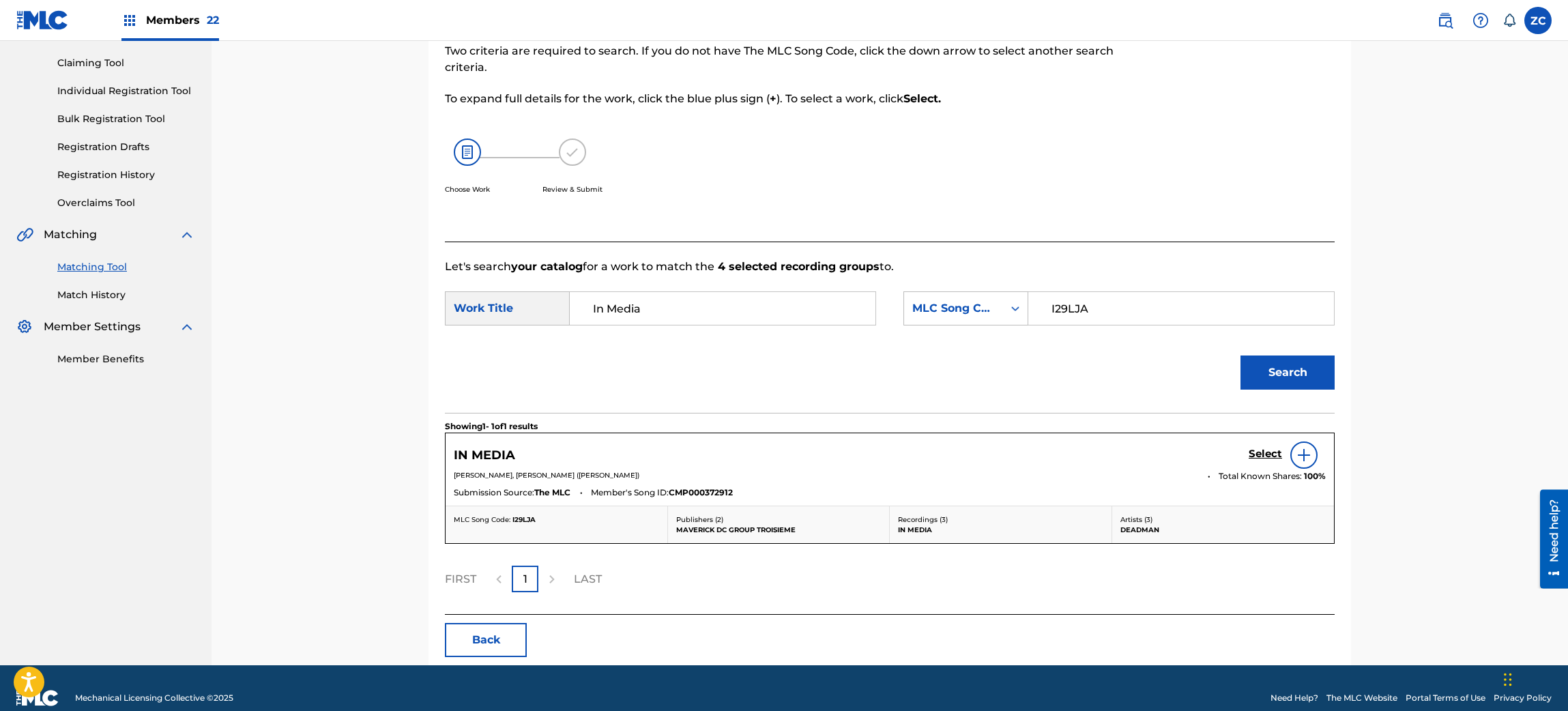
click at [1268, 453] on h5 "Select" at bounding box center [1265, 454] width 34 height 13
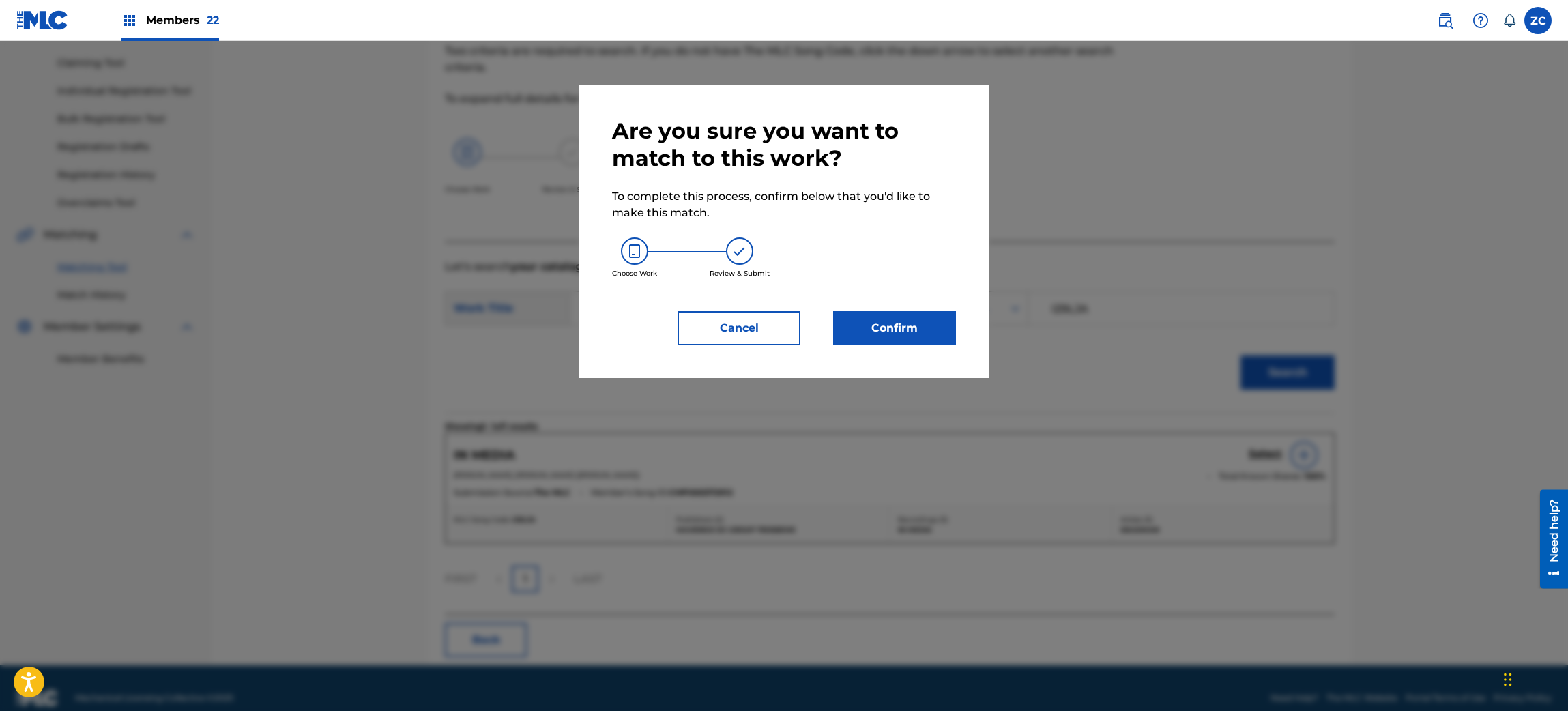
click at [901, 316] on button "Confirm" at bounding box center [894, 328] width 123 height 34
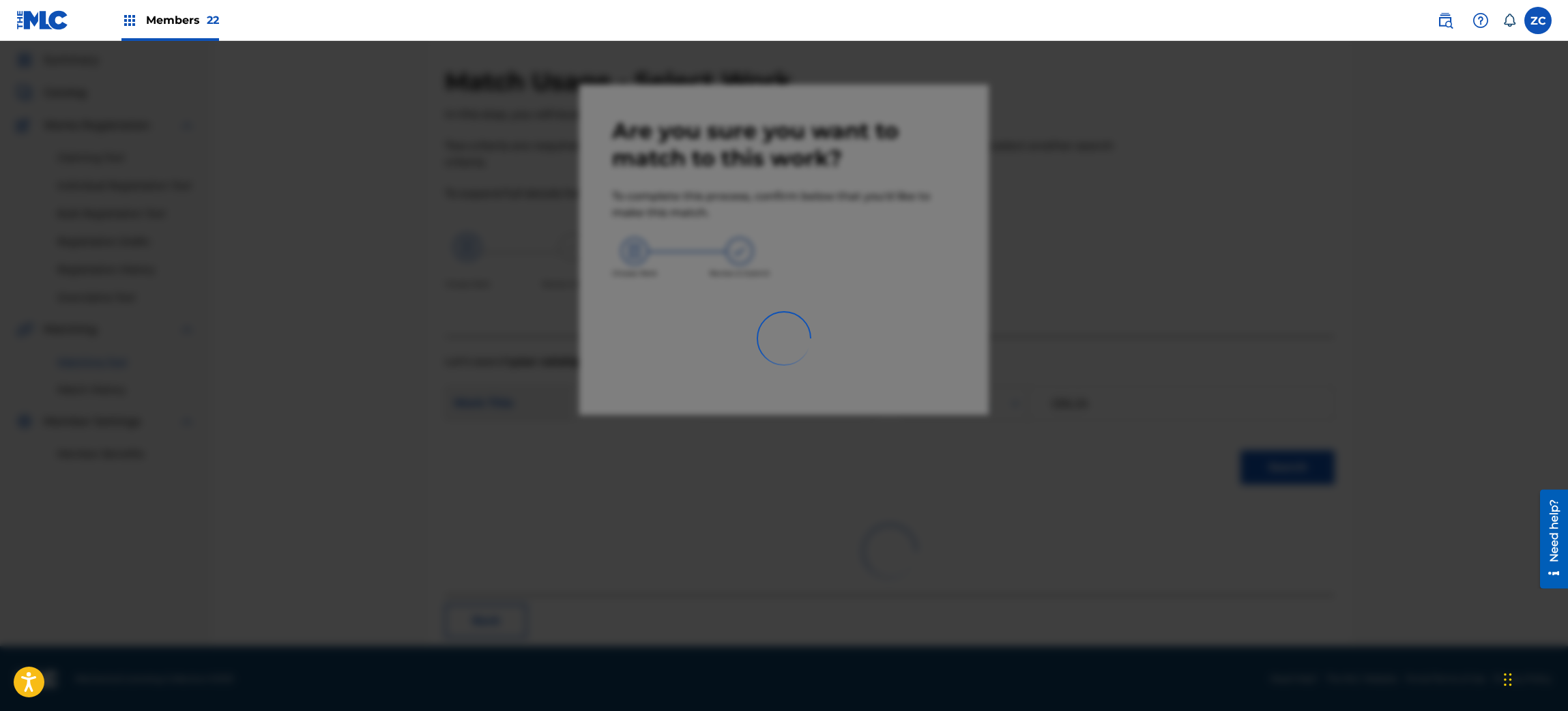
scroll to position [18, 0]
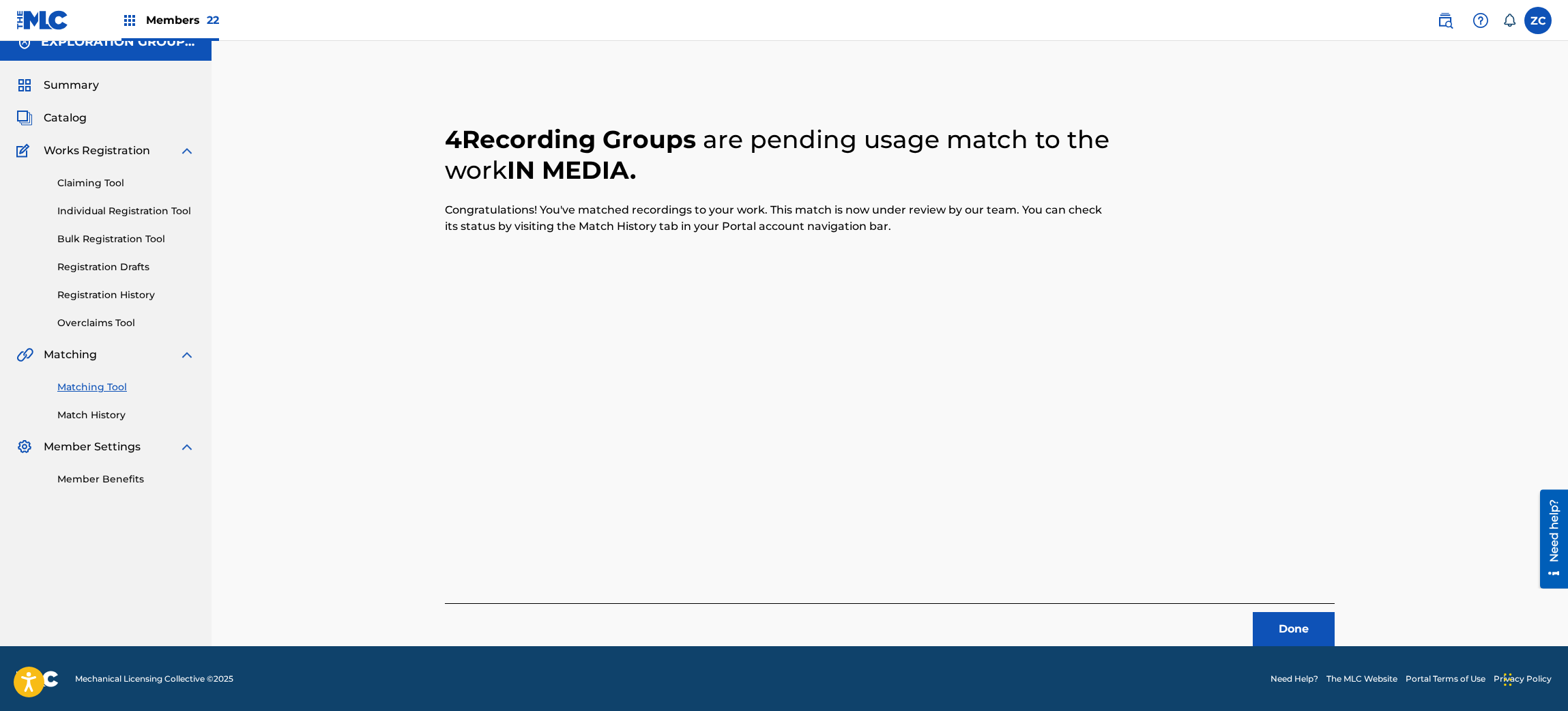
click at [1279, 627] on button "Done" at bounding box center [1293, 630] width 82 height 34
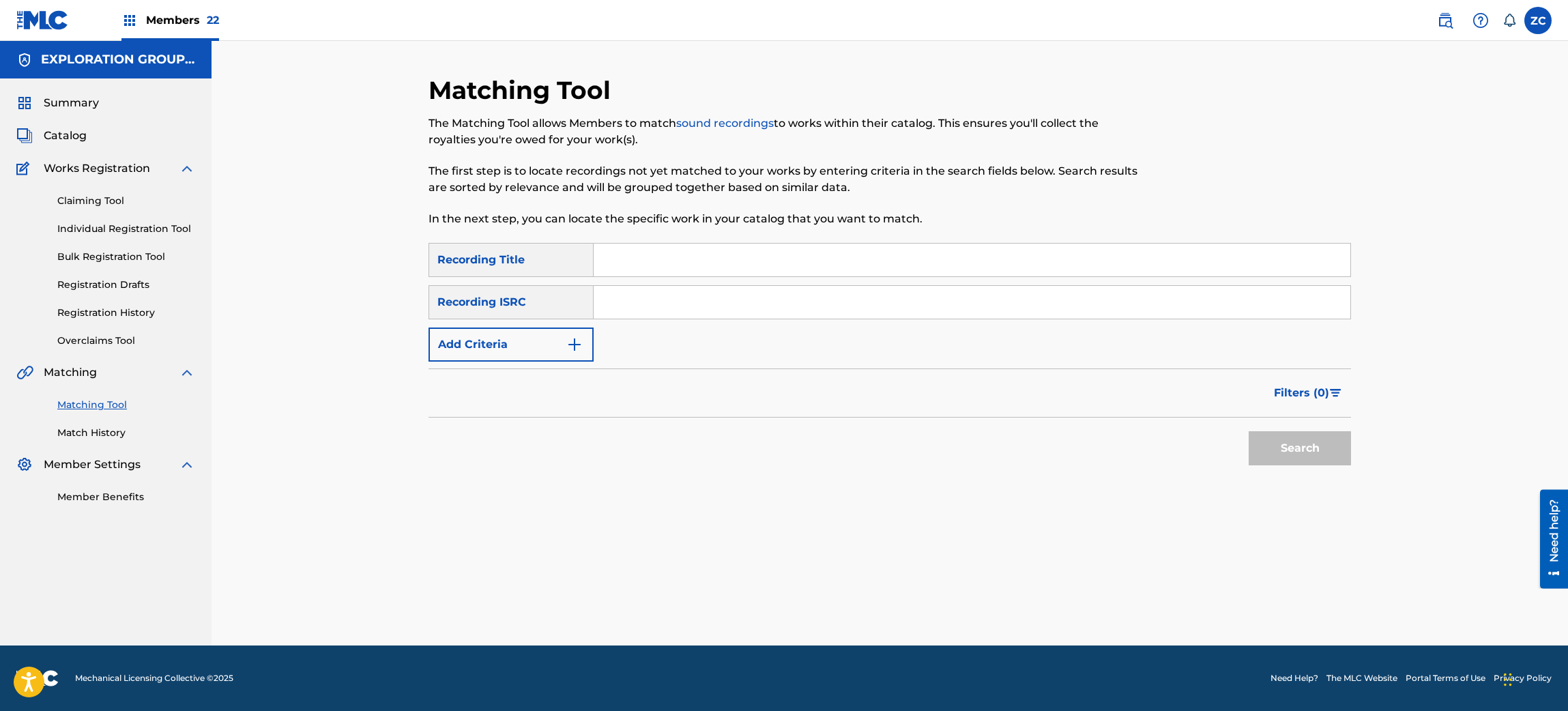
scroll to position [0, 0]
click at [629, 295] on input "Search Form" at bounding box center [972, 303] width 757 height 33
paste input "JPF302200046"
click at [1282, 444] on button "Search" at bounding box center [1299, 448] width 102 height 34
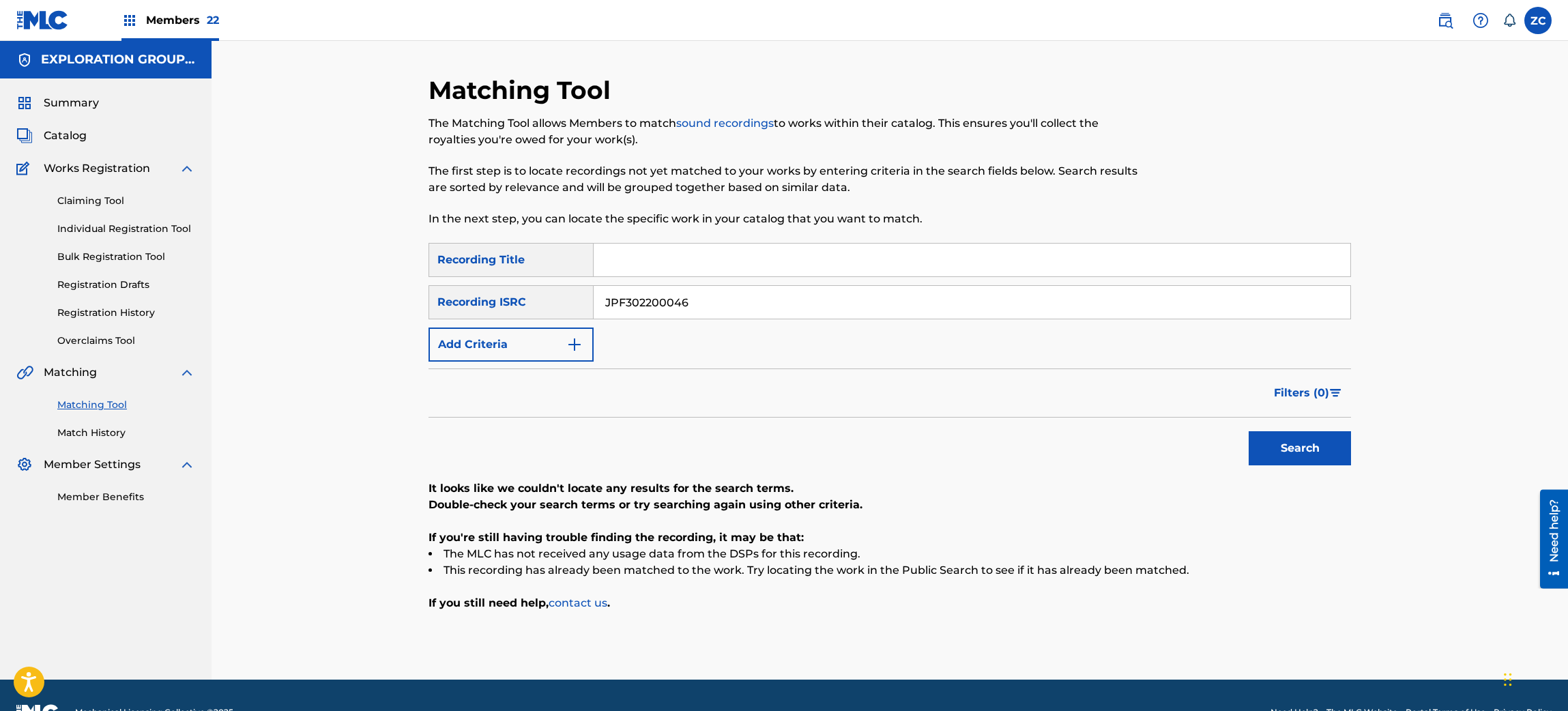
click at [1282, 444] on button "Search" at bounding box center [1299, 448] width 102 height 34
click at [761, 288] on input "JPF302200046" at bounding box center [972, 303] width 757 height 33
paste input "29"
type input "JPF302200029"
click at [1296, 450] on button "Search" at bounding box center [1299, 448] width 102 height 34
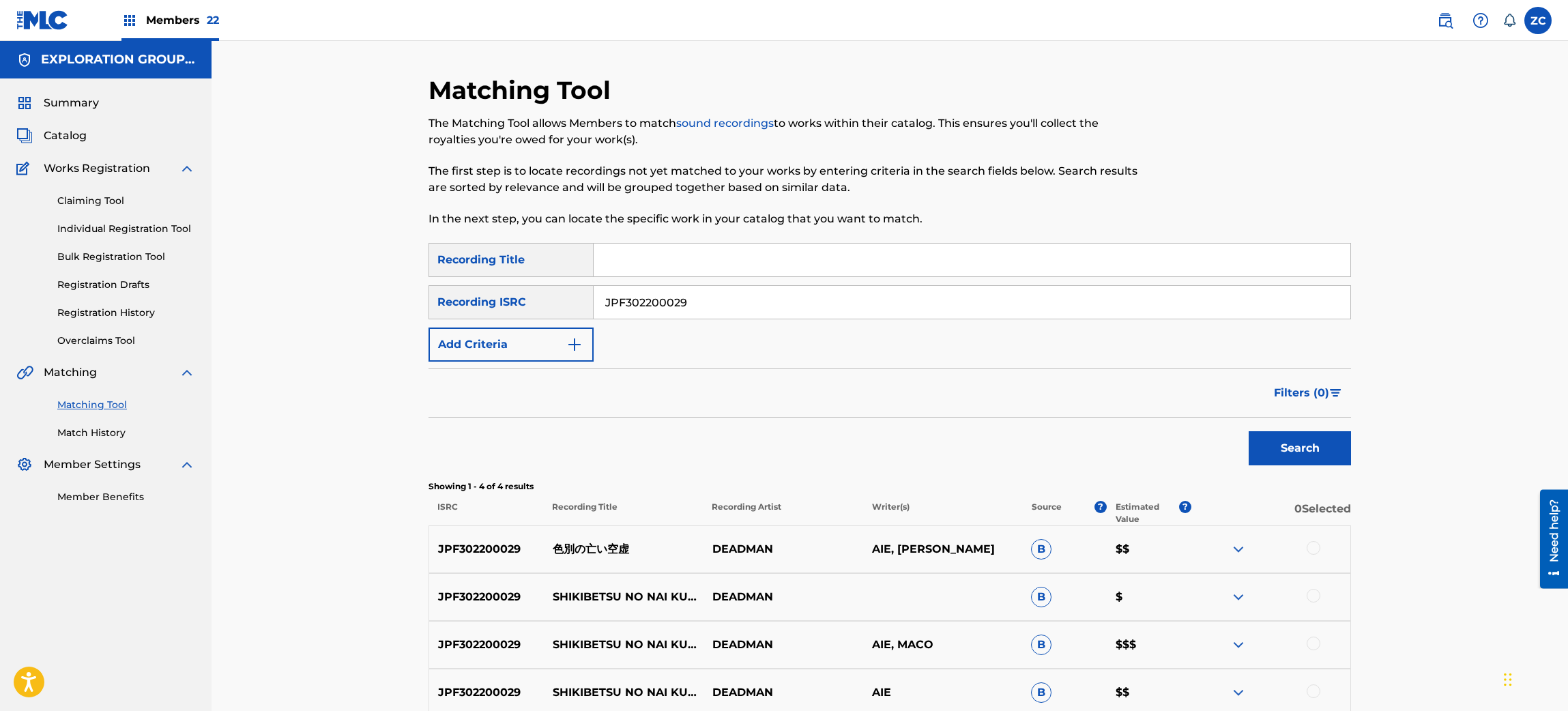
click at [1386, 452] on div "Matching Tool The Matching Tool allows Members to match sound recordings to wor…" at bounding box center [889, 413] width 1356 height 744
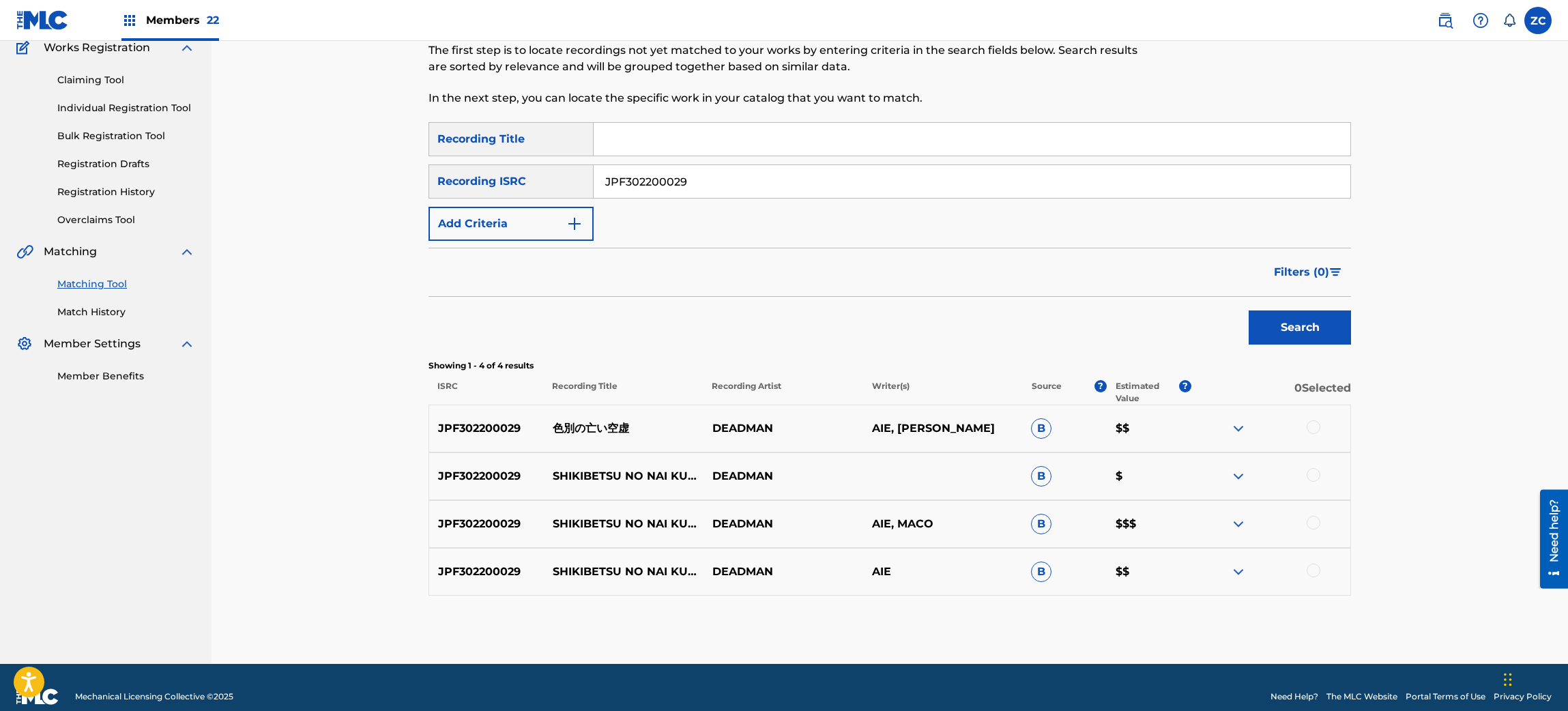
scroll to position [122, 0]
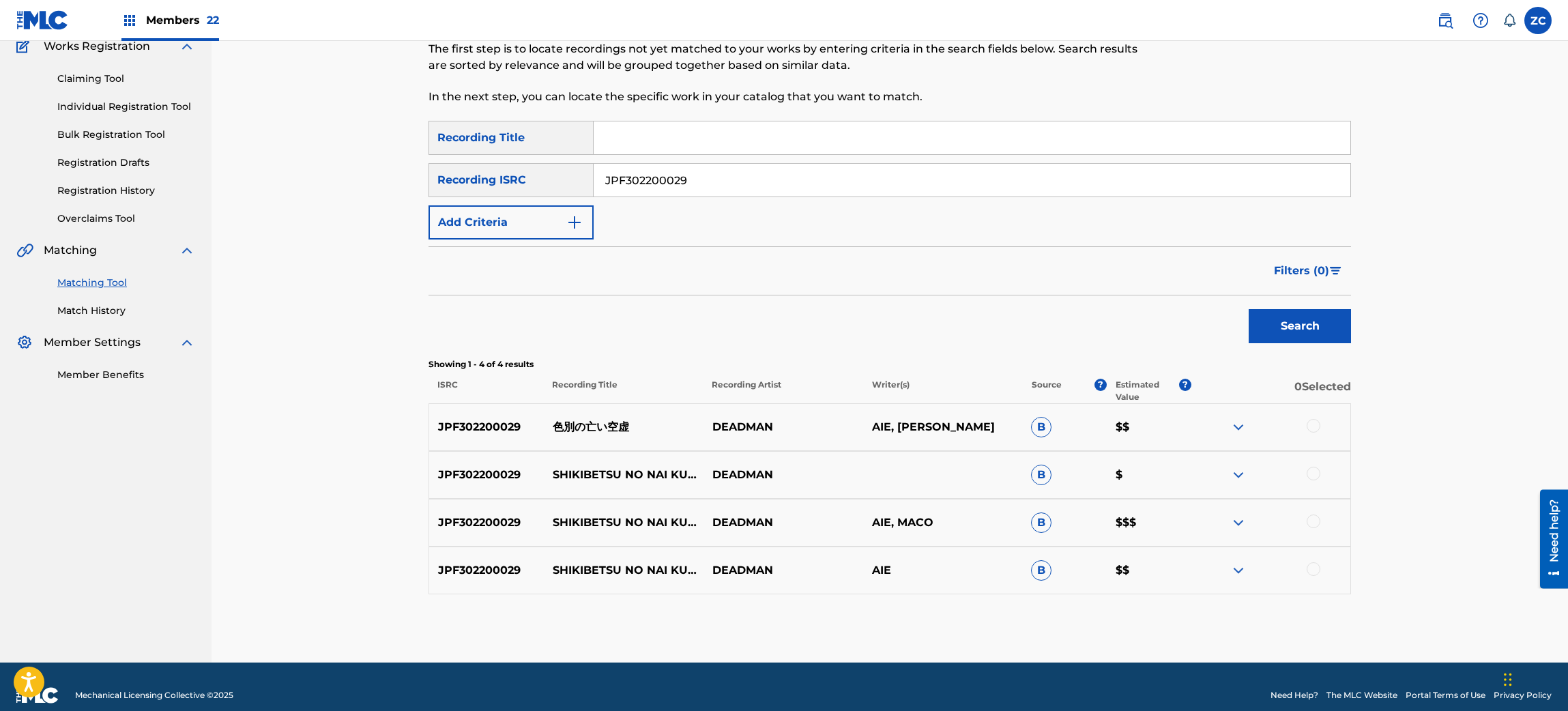
click at [1310, 424] on div at bounding box center [1313, 425] width 14 height 14
click at [1315, 470] on div at bounding box center [1313, 473] width 14 height 14
click at [1312, 527] on div at bounding box center [1313, 521] width 14 height 14
click at [1313, 573] on div at bounding box center [1313, 569] width 14 height 14
click at [997, 597] on button "Match 4 Groups" at bounding box center [958, 600] width 151 height 34
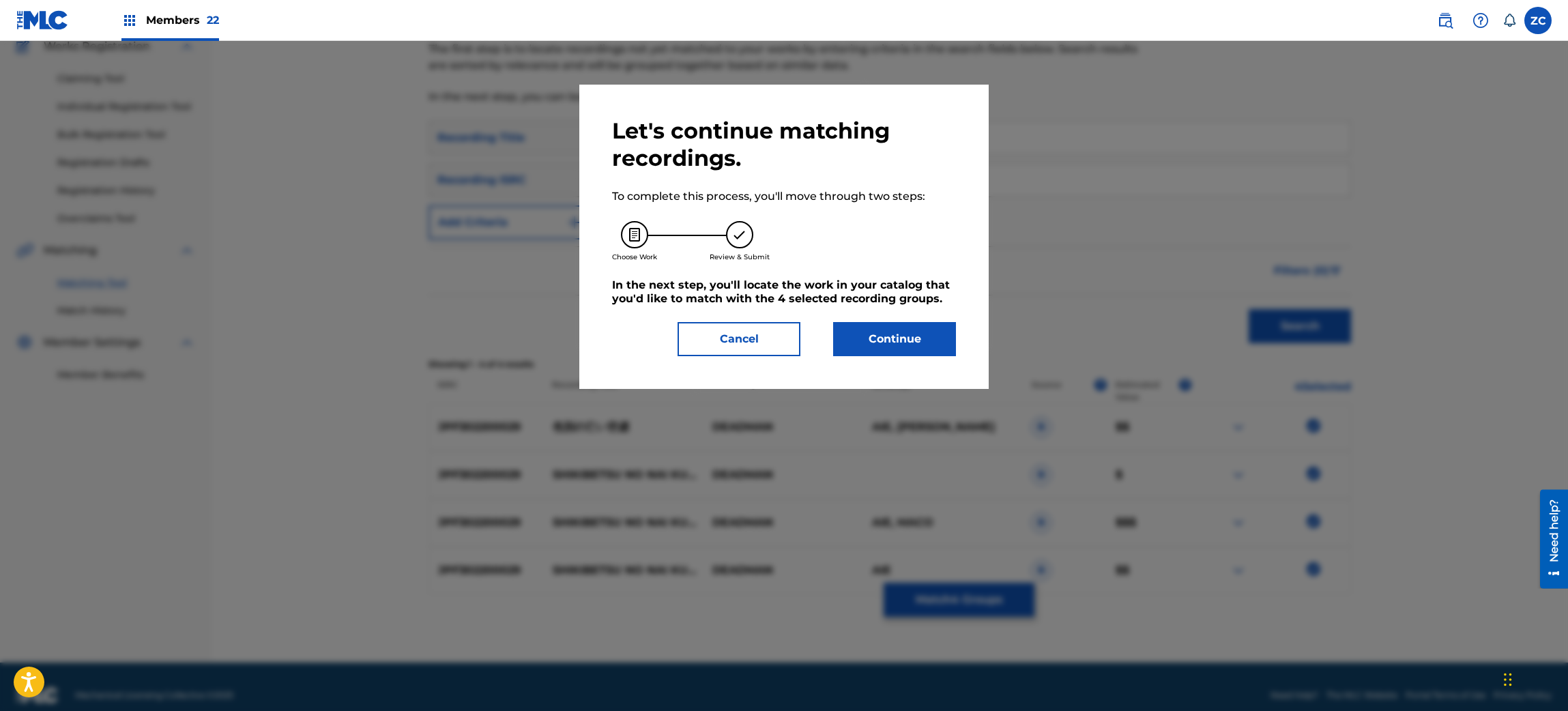
click at [908, 330] on button "Continue" at bounding box center [894, 339] width 123 height 34
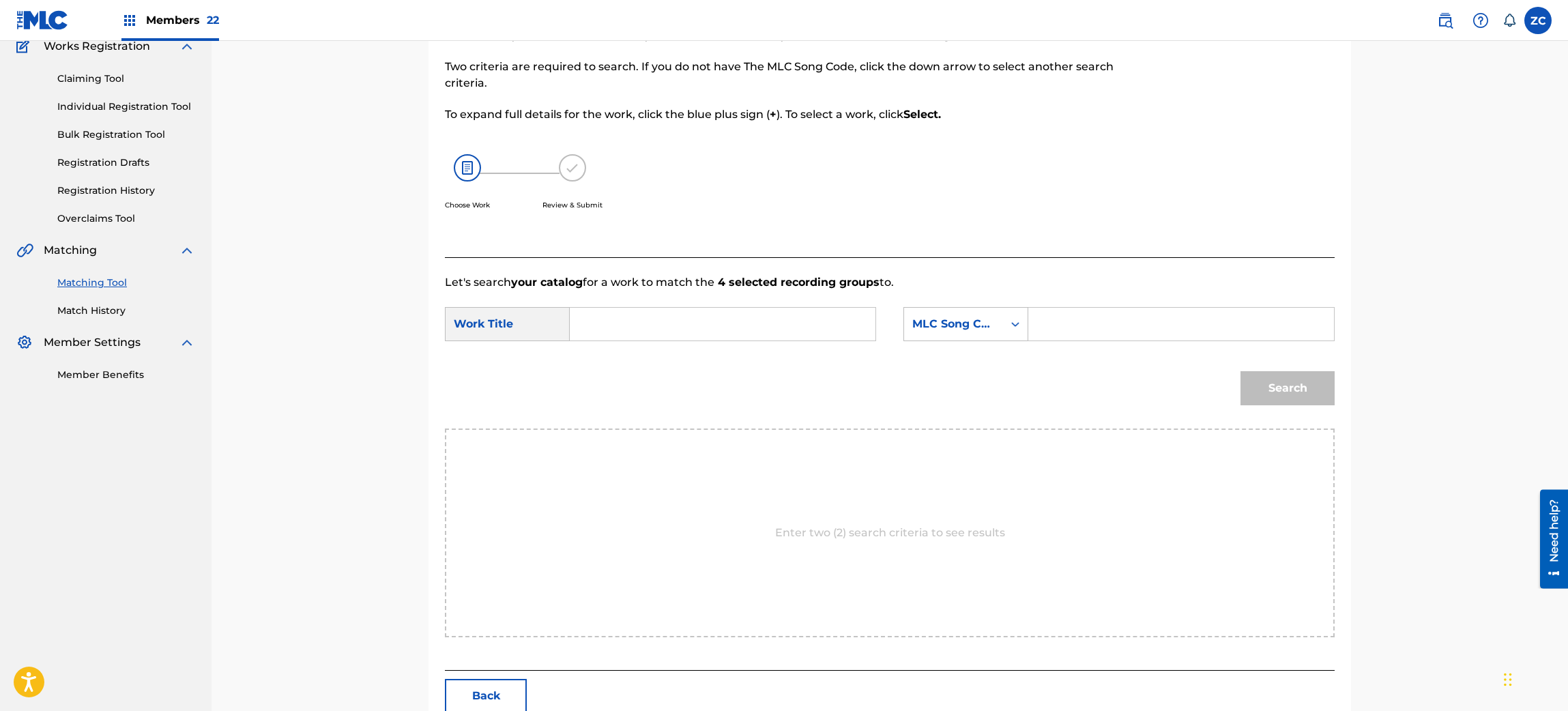
click at [783, 333] on input "Search Form" at bounding box center [722, 324] width 283 height 33
paste input "Shikibetsuno [PERSON_NAME] S627MB"
click at [746, 318] on input "Shikibetsuno [PERSON_NAME] S627MB" at bounding box center [722, 324] width 283 height 33
type input "Shikibetsuno [PERSON_NAME]"
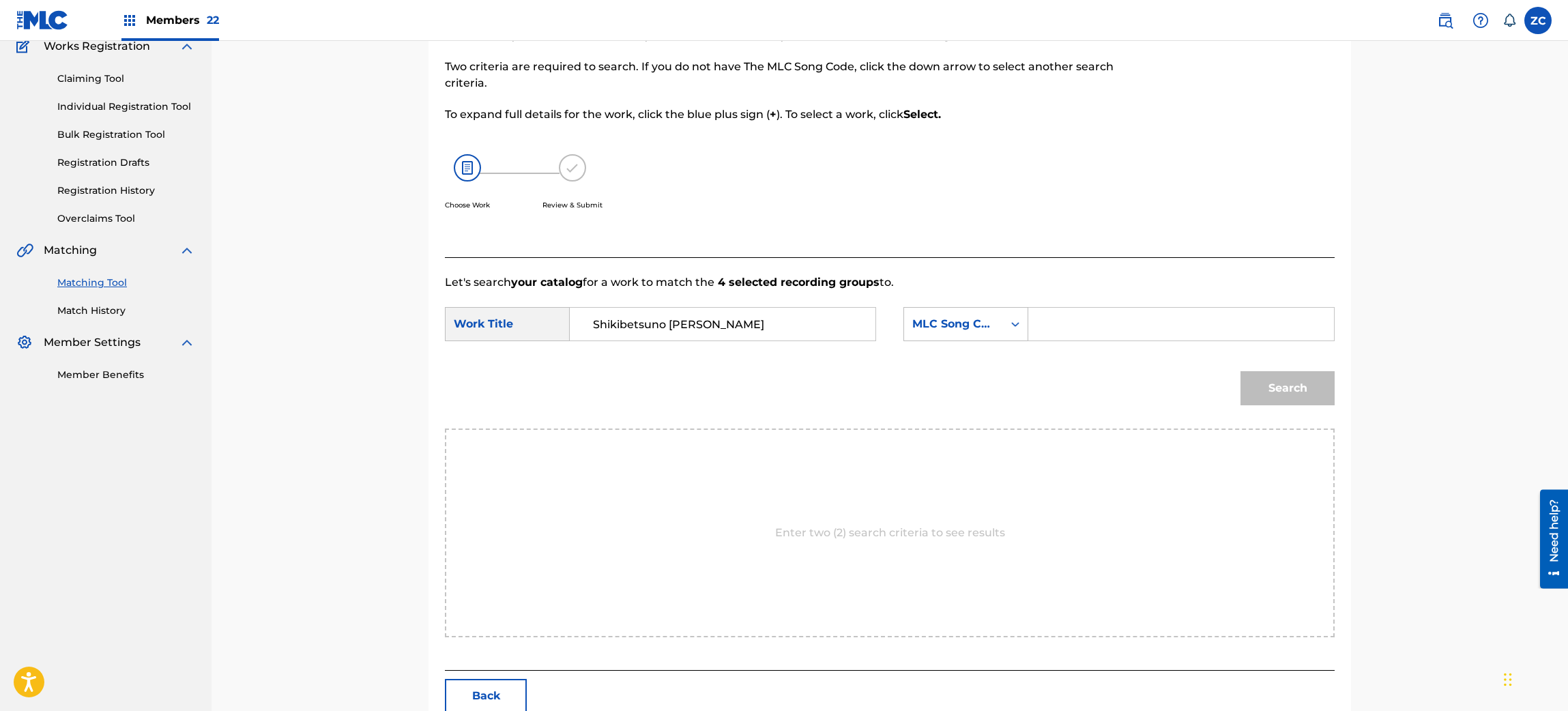
click at [1068, 321] on input "Search Form" at bounding box center [1181, 324] width 283 height 33
paste input "S627MB"
type input "S627MB"
click at [1270, 391] on button "Search" at bounding box center [1288, 388] width 94 height 34
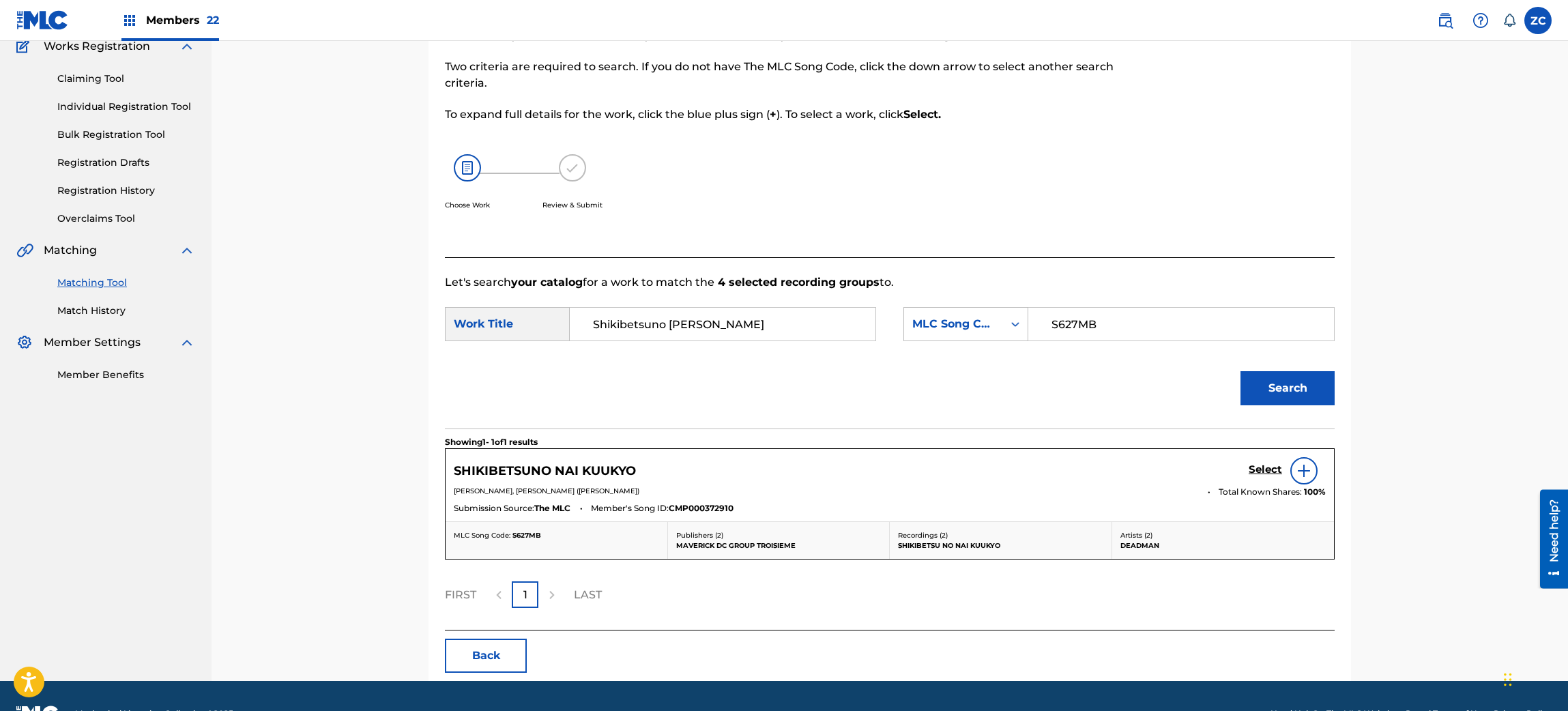
click at [1270, 468] on h5 "Select" at bounding box center [1265, 470] width 34 height 13
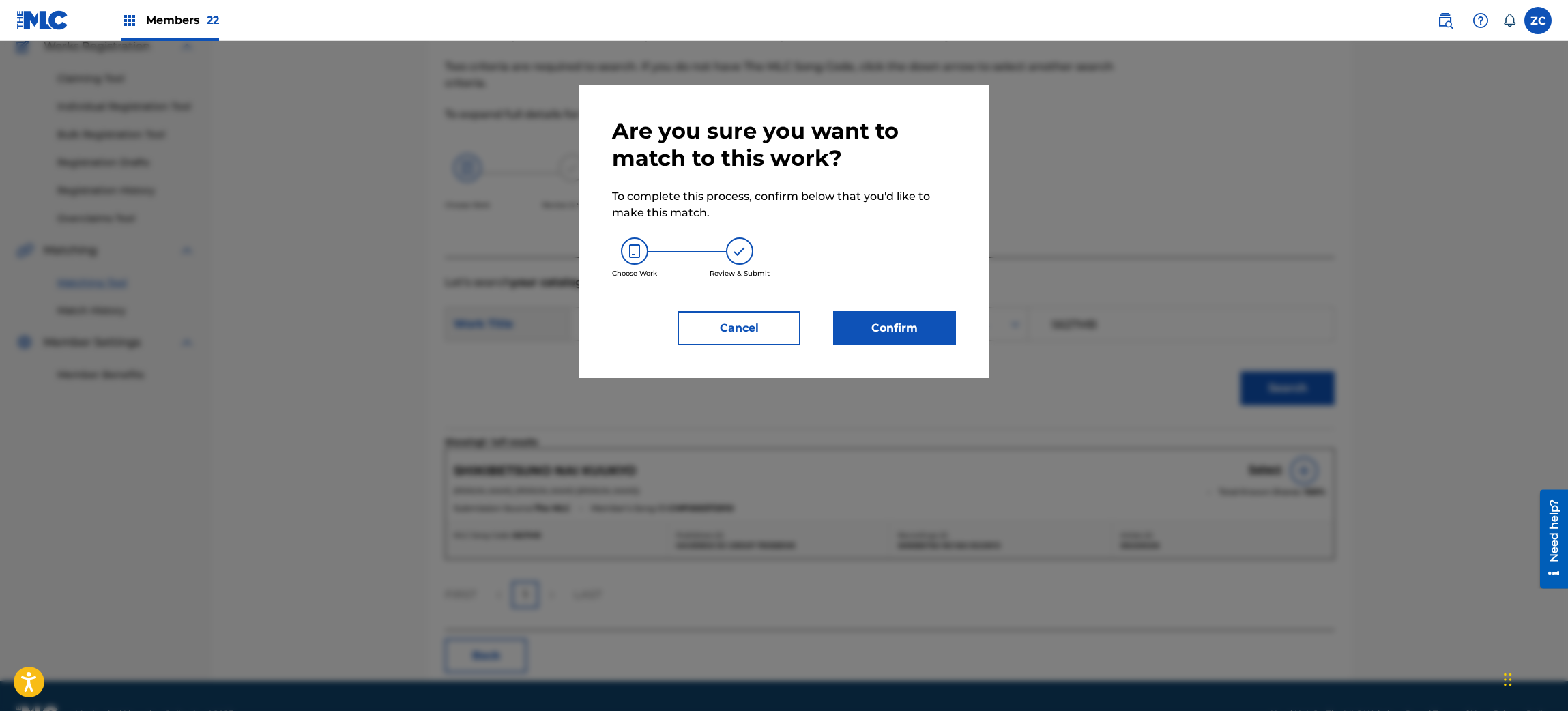
click at [936, 331] on button "Confirm" at bounding box center [894, 328] width 123 height 34
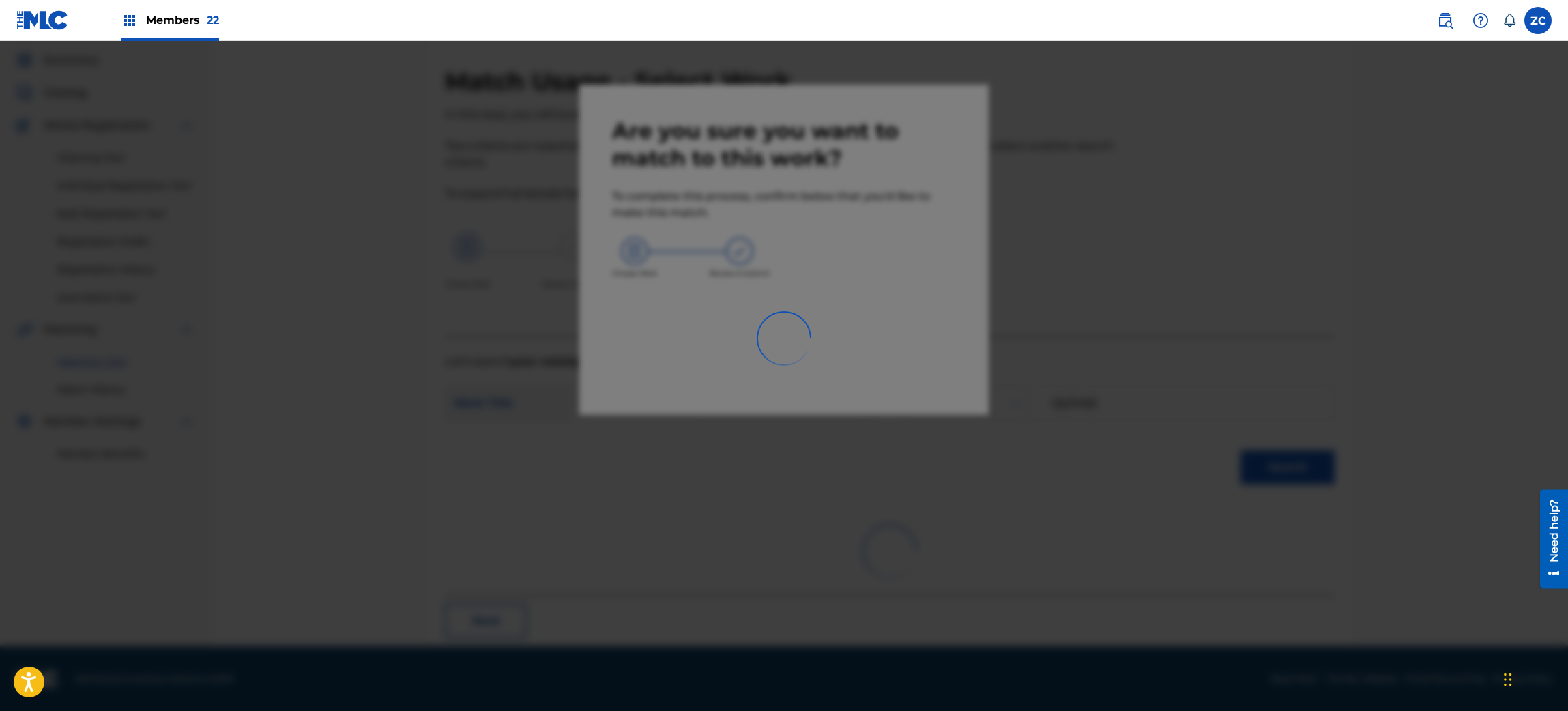
scroll to position [18, 0]
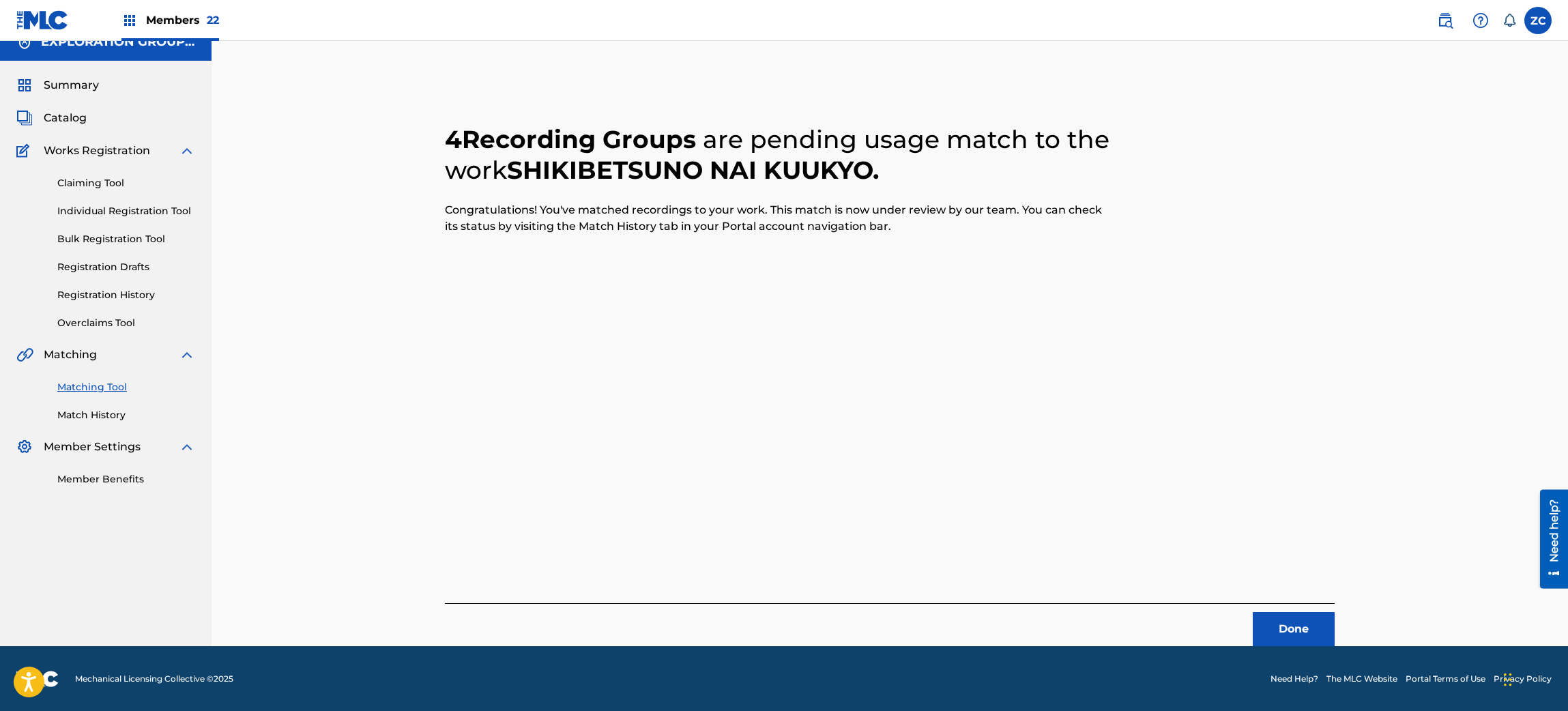
click at [1296, 632] on button "Done" at bounding box center [1293, 630] width 82 height 34
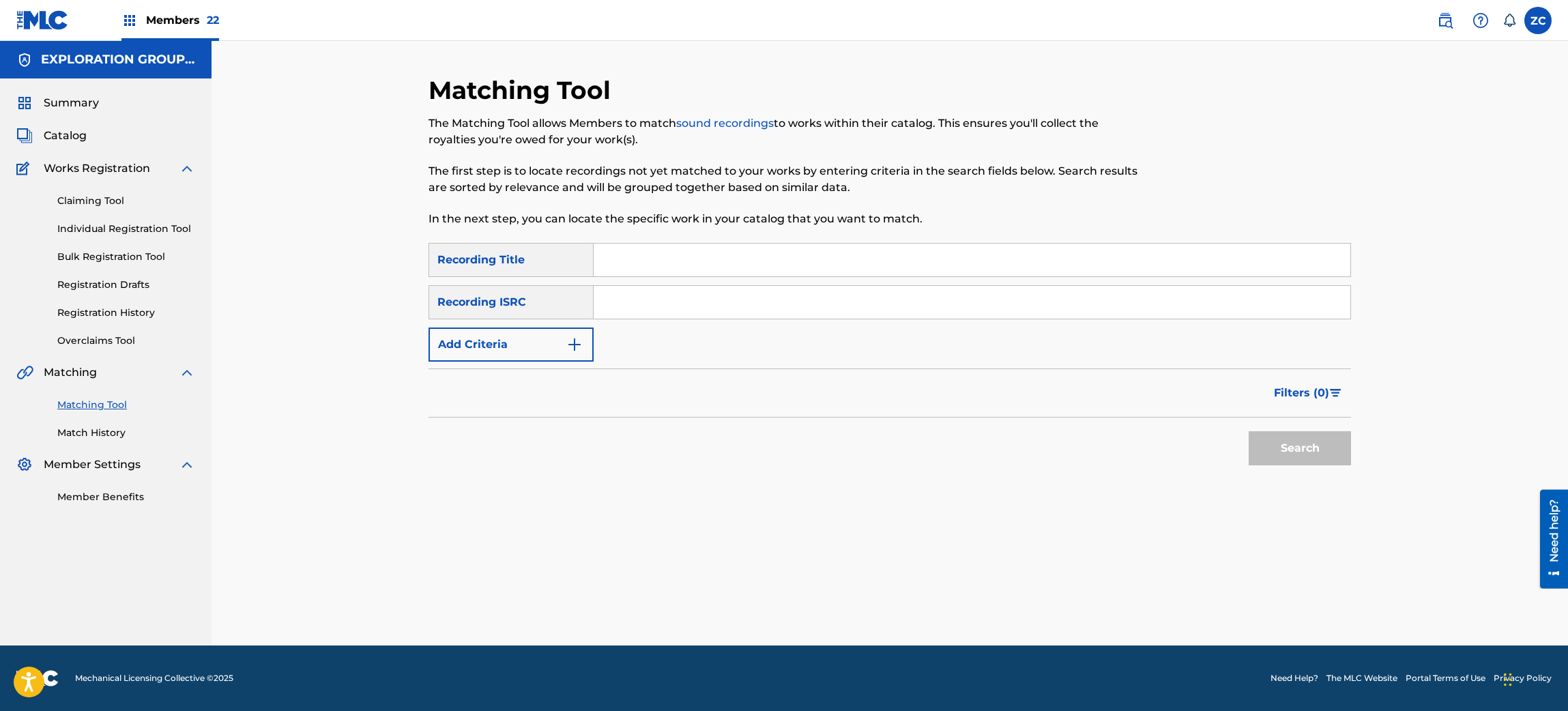
scroll to position [0, 0]
